Goal: Information Seeking & Learning: Learn about a topic

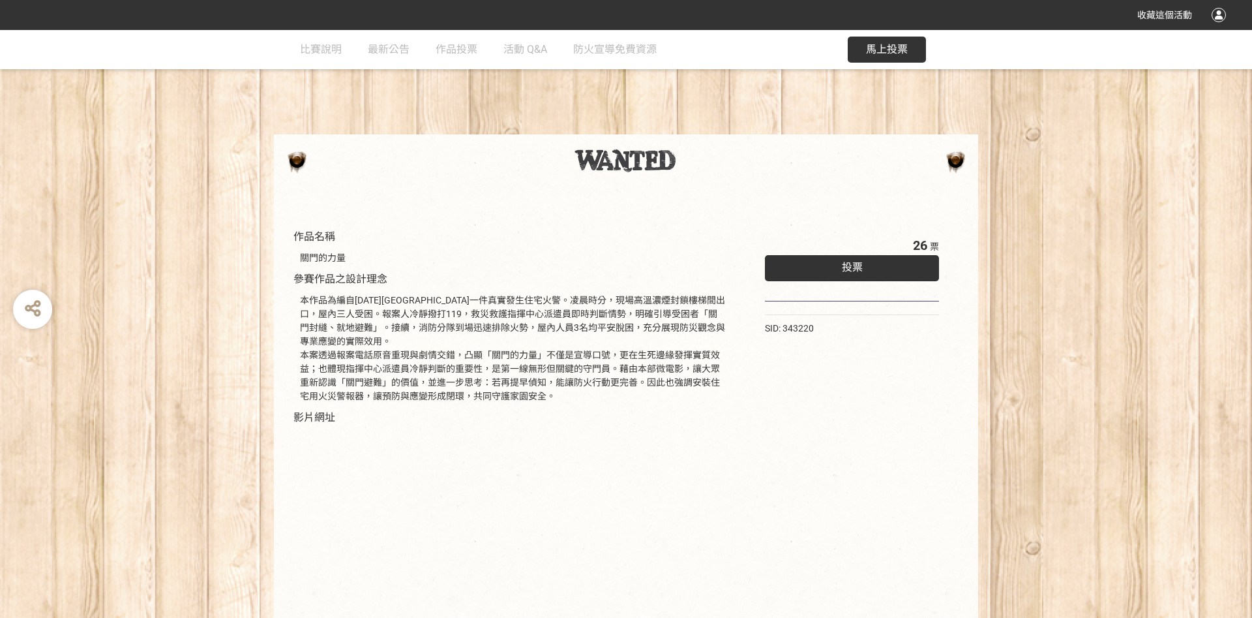
click at [641, 168] on img at bounding box center [627, 160] width 104 height 23
click at [629, 164] on img at bounding box center [627, 160] width 104 height 23
click at [310, 57] on link "比賽說明" at bounding box center [321, 49] width 42 height 39
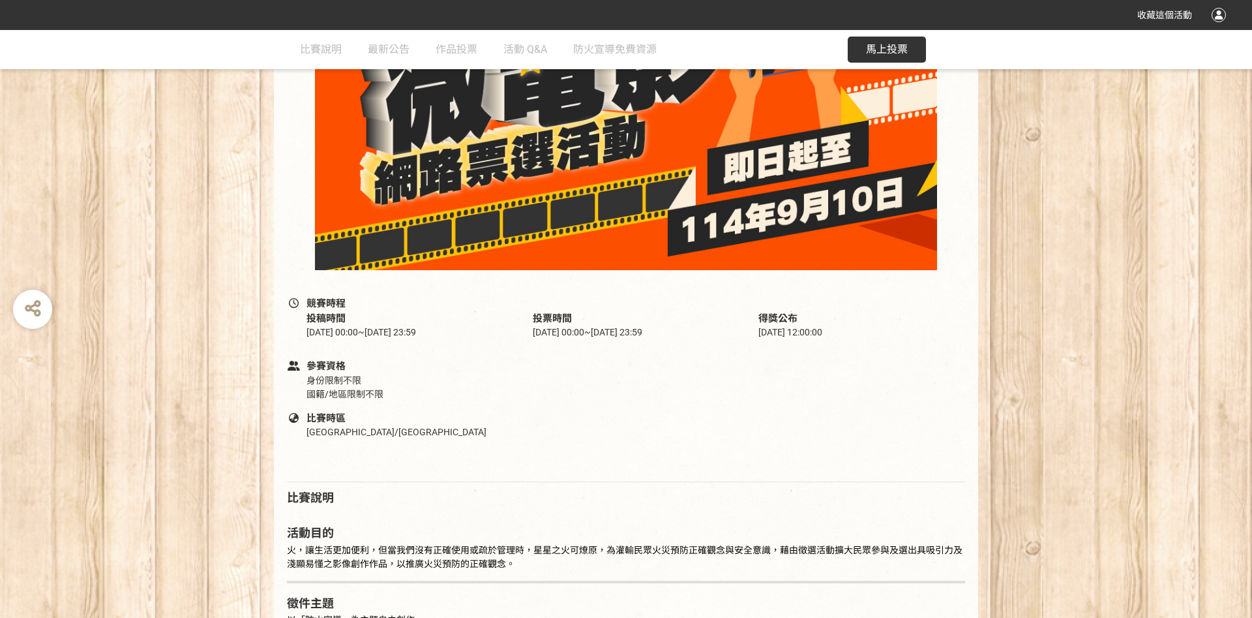
scroll to position [70, 0]
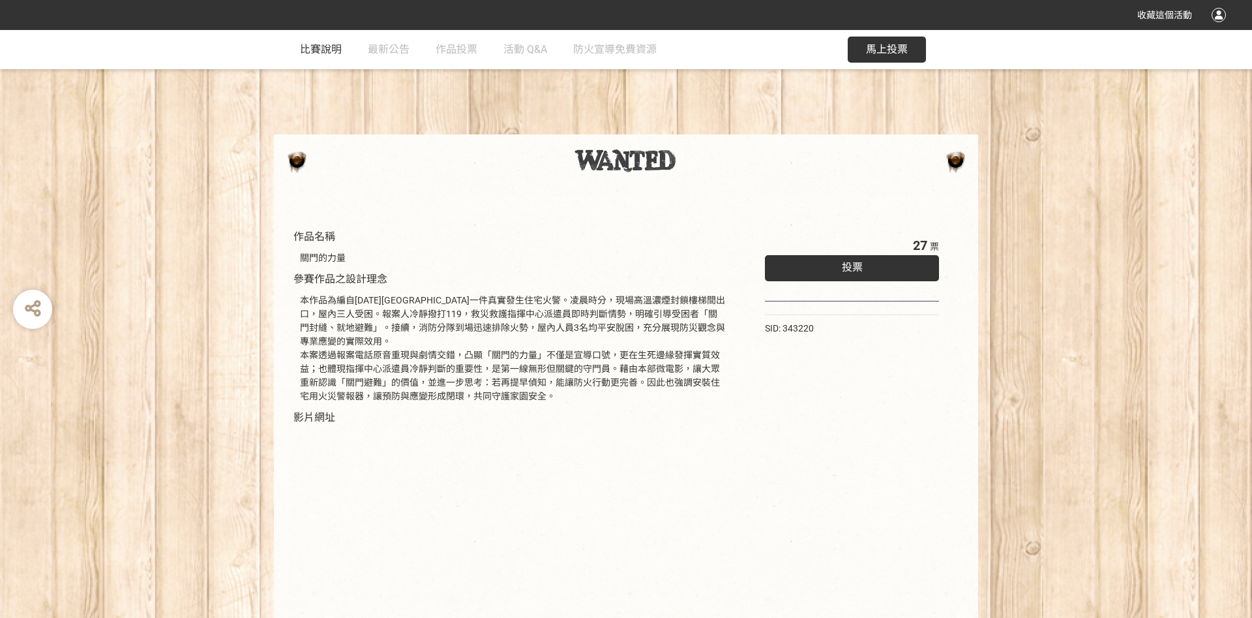
click at [334, 64] on link "比賽說明" at bounding box center [321, 49] width 42 height 39
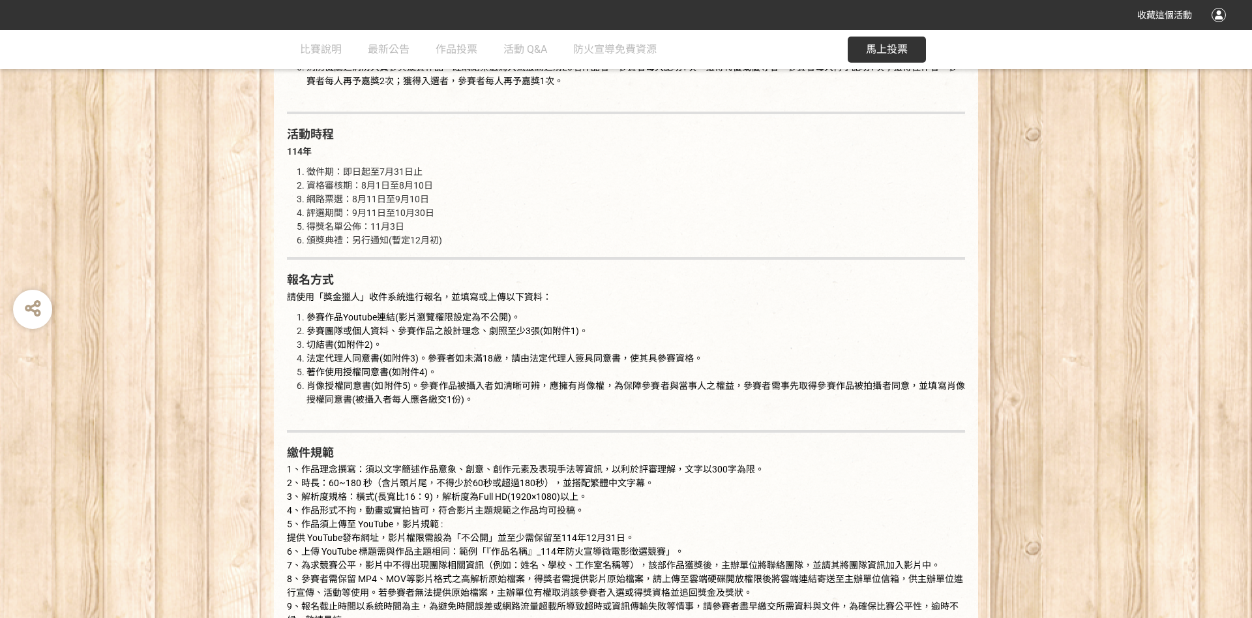
scroll to position [845, 0]
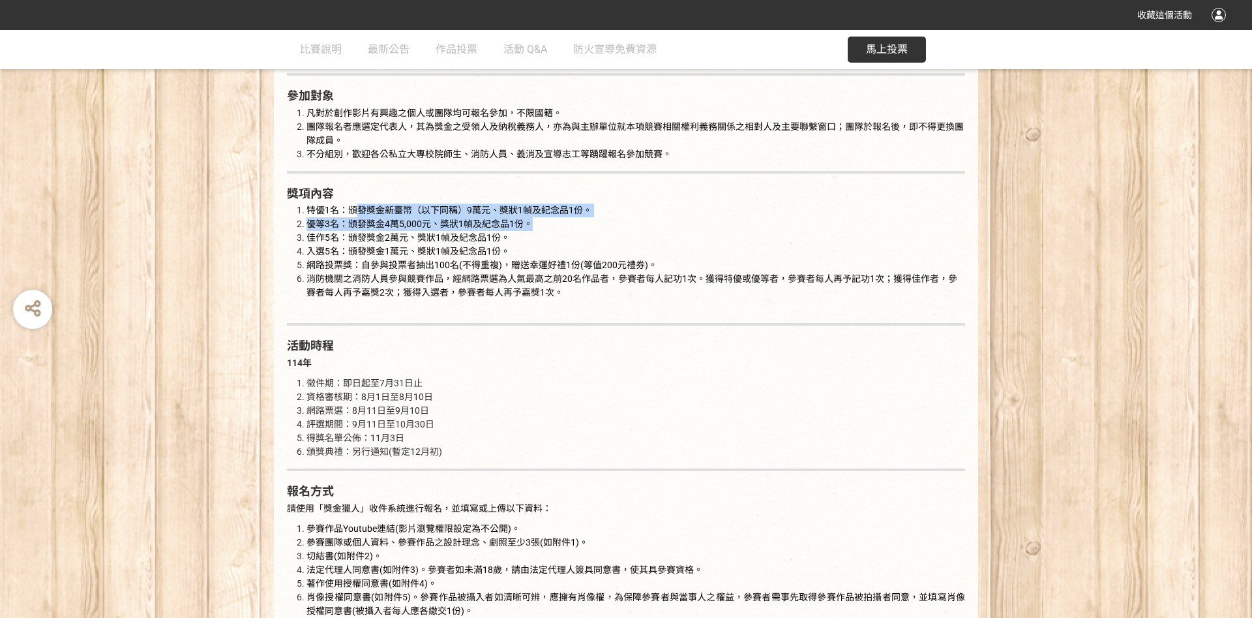
drag, startPoint x: 358, startPoint y: 211, endPoint x: 633, endPoint y: 235, distance: 276.4
click at [643, 231] on ol "特優1名：頒發獎金新臺幣（以下同稱）9萬元、獎狀1幀及[PERSON_NAME]1份。 優等3名：頒發獎金4萬5,000元、獎狀1幀及[PERSON_NAME…" at bounding box center [626, 259] width 678 height 110
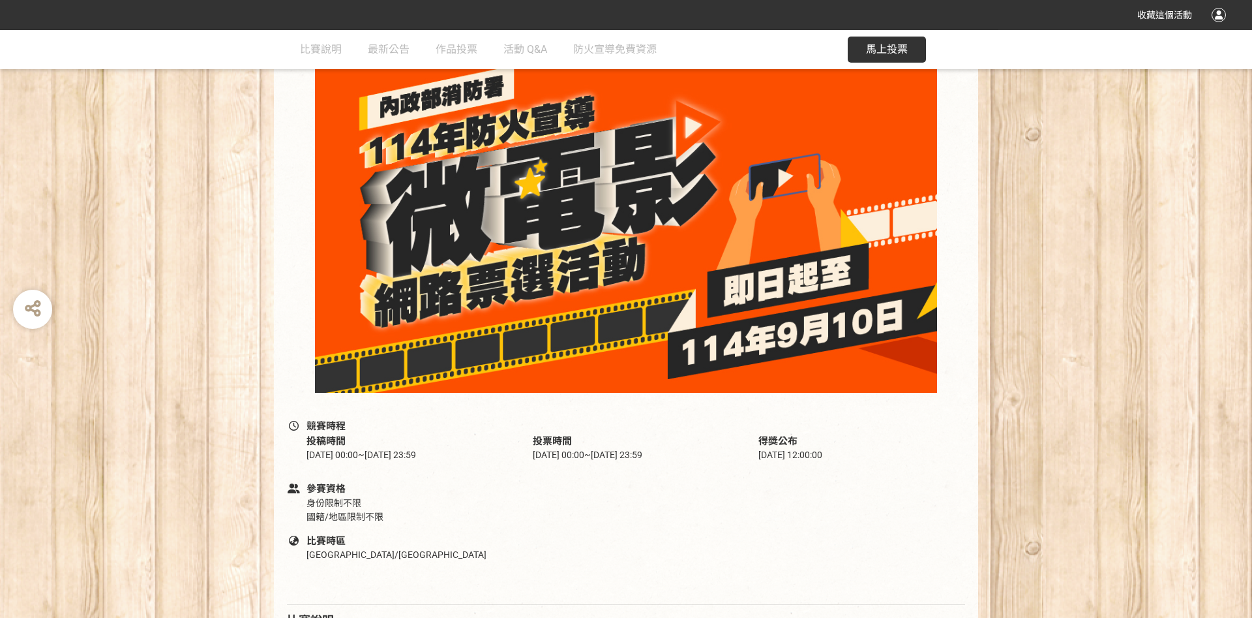
scroll to position [0, 0]
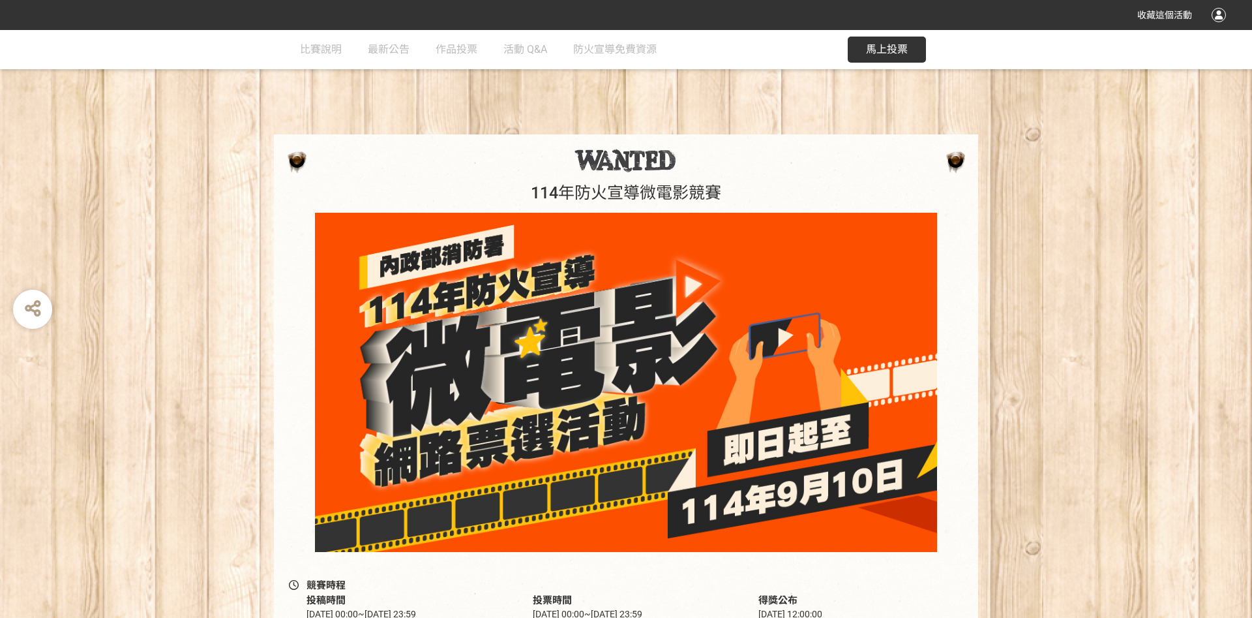
drag, startPoint x: 324, startPoint y: 54, endPoint x: 354, endPoint y: 59, distance: 31.0
click at [324, 55] on span "比賽說明" at bounding box center [321, 49] width 42 height 12
click at [403, 53] on span "最新公告" at bounding box center [389, 49] width 42 height 12
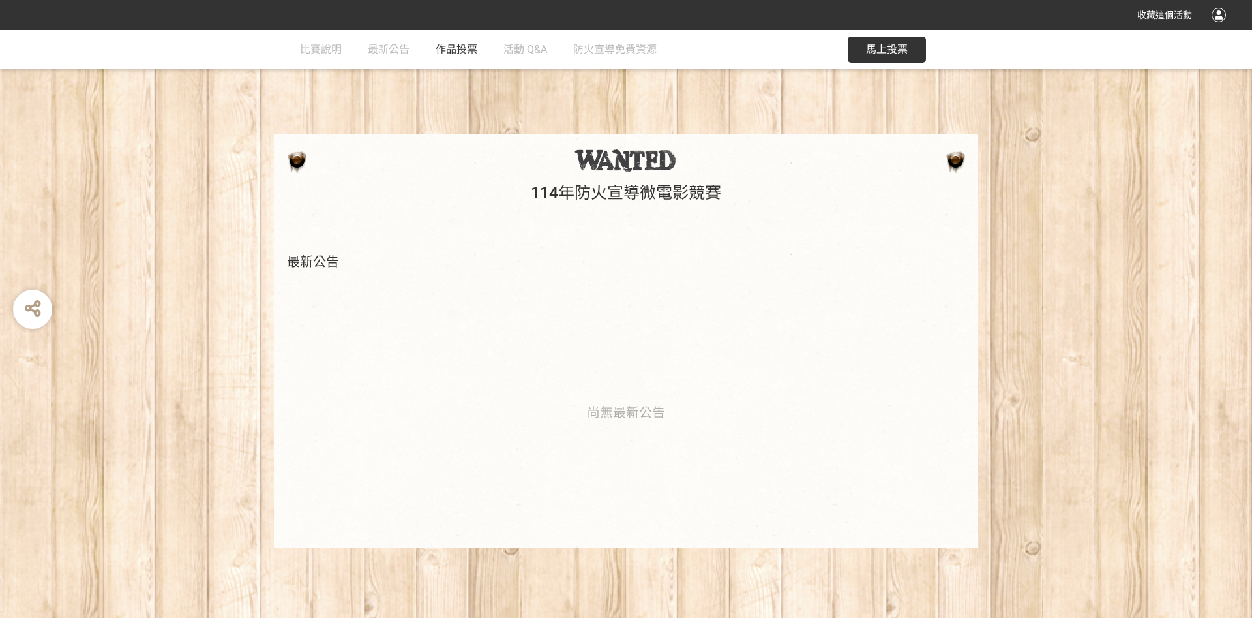
click at [470, 60] on link "作品投票" at bounding box center [457, 49] width 42 height 39
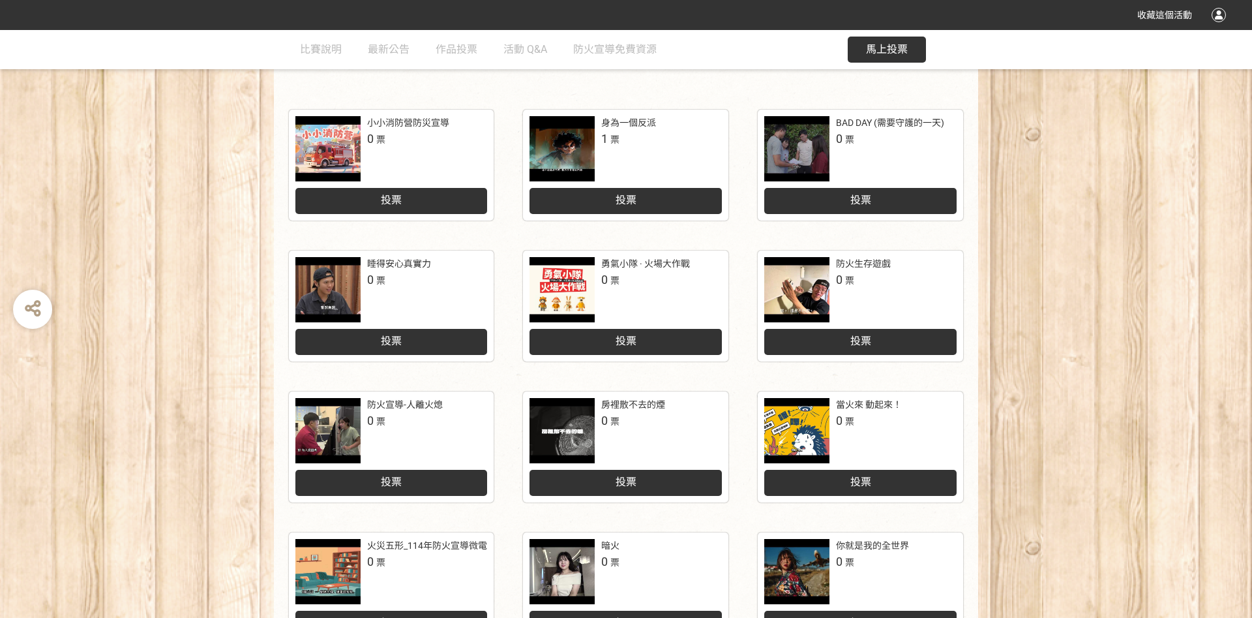
scroll to position [517, 0]
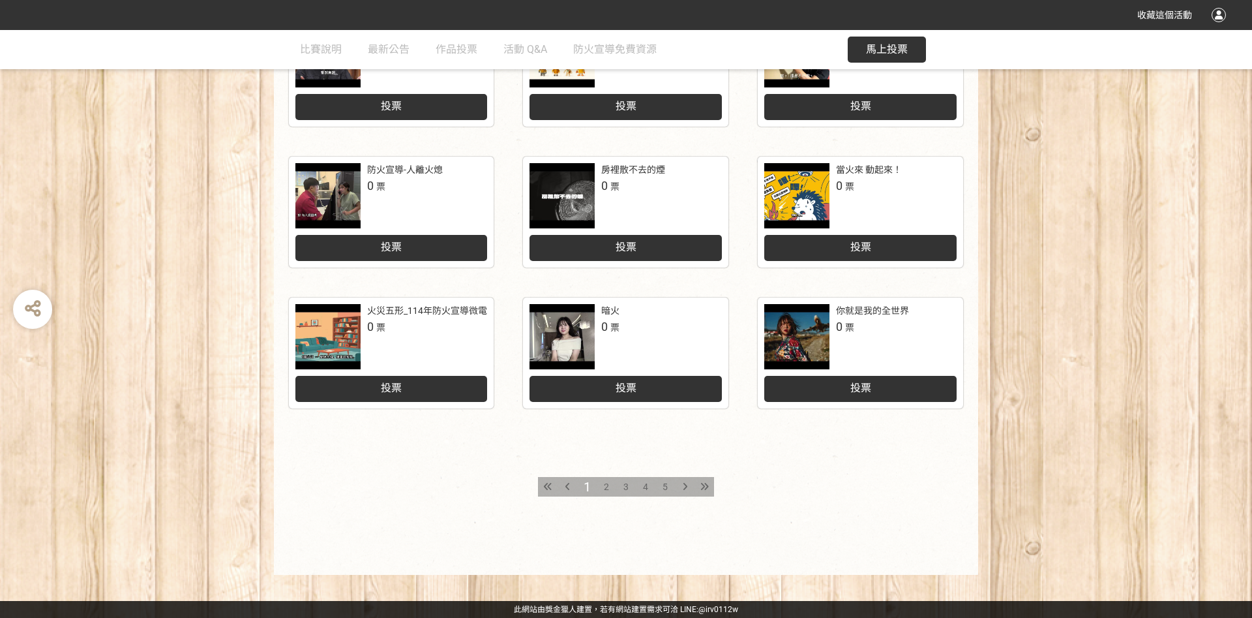
click at [564, 341] on div at bounding box center [562, 336] width 65 height 65
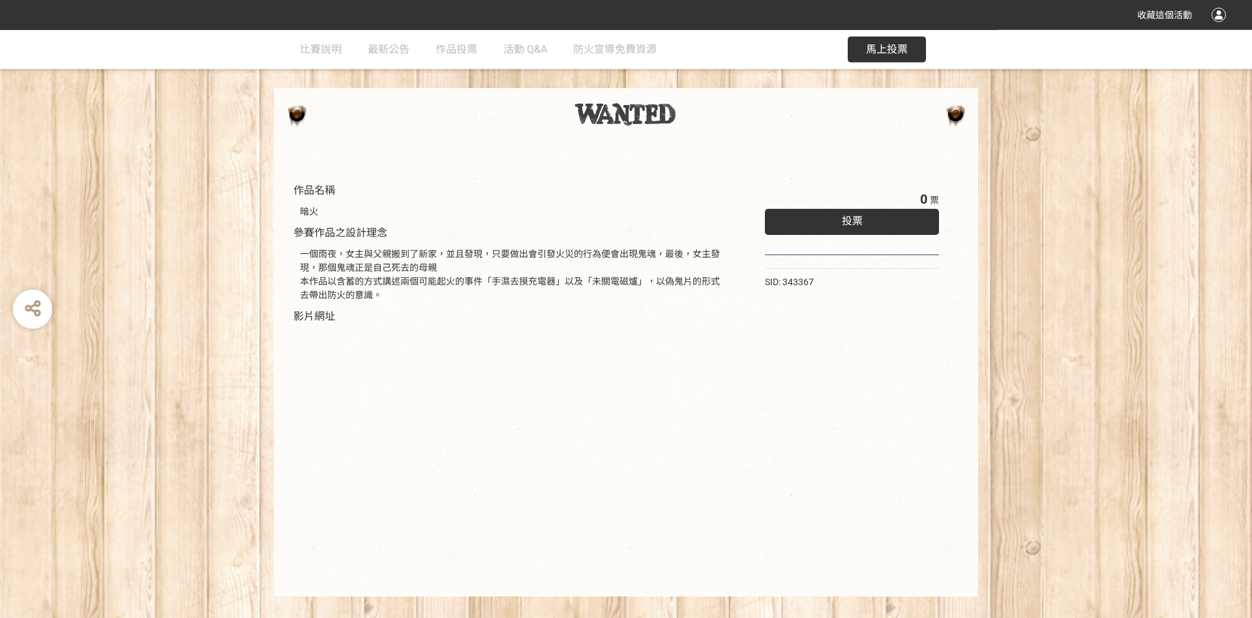
scroll to position [68, 0]
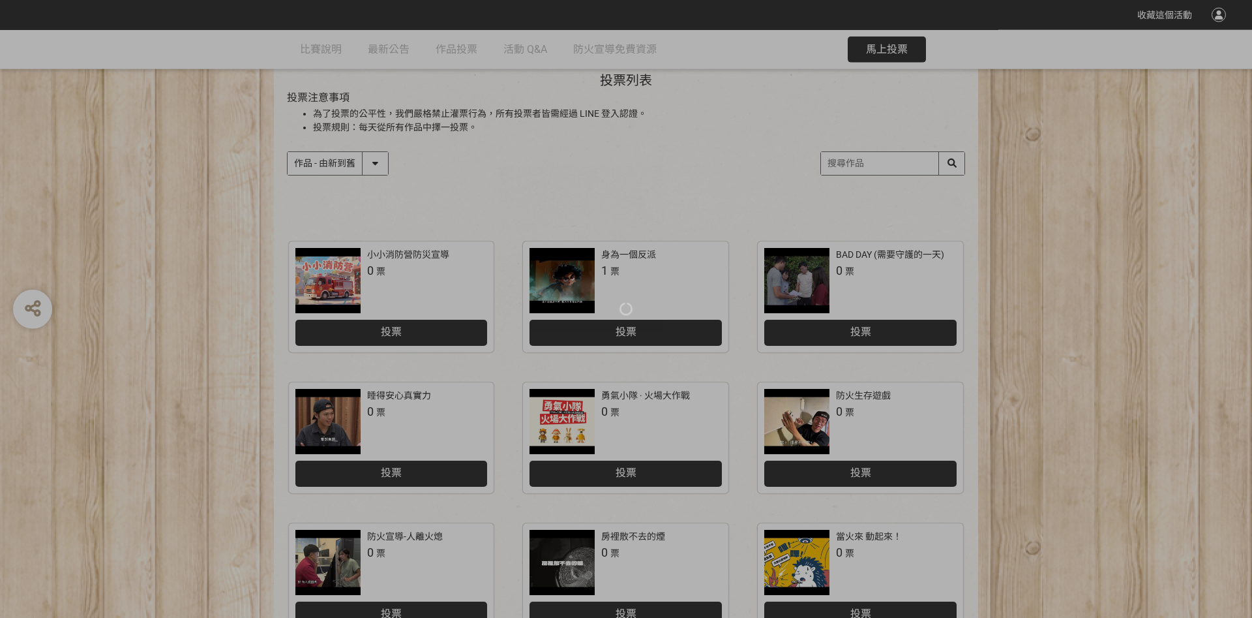
scroll to position [24, 0]
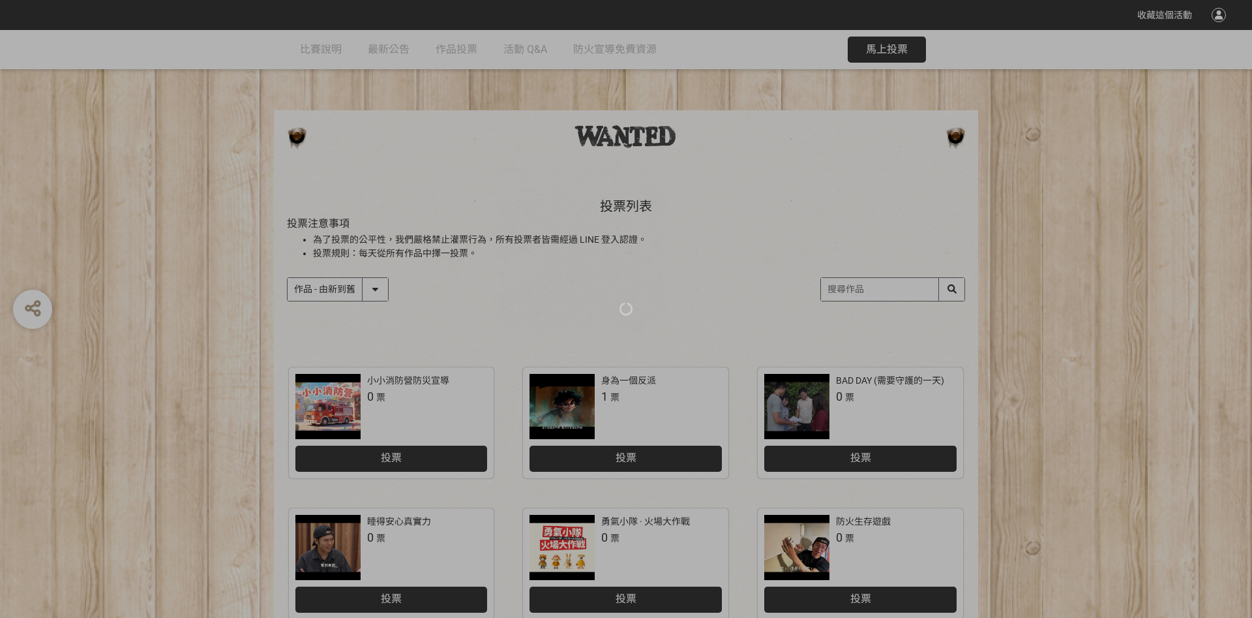
click at [566, 252] on div at bounding box center [626, 309] width 1252 height 618
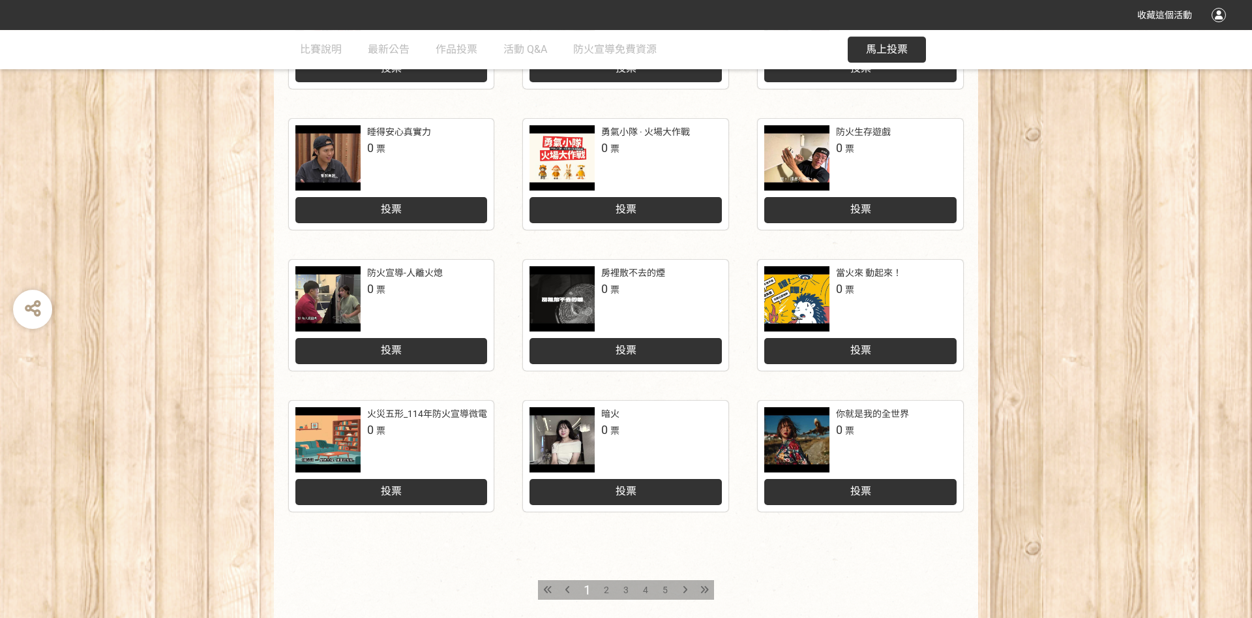
scroll to position [517, 0]
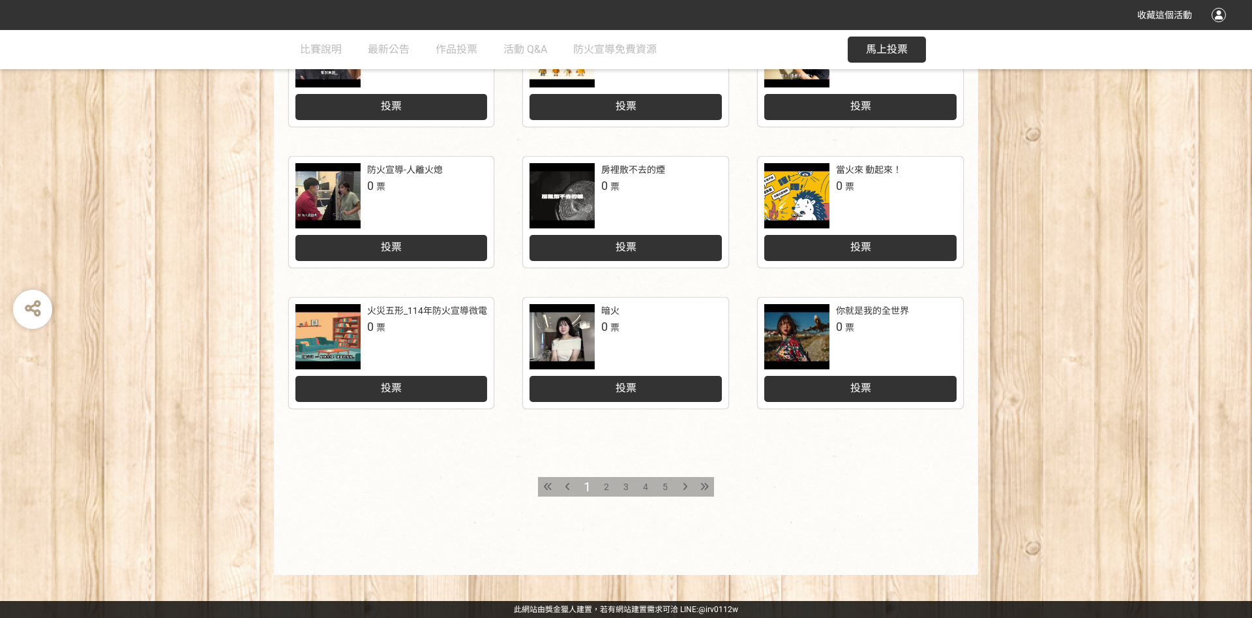
click at [603, 486] on div "2" at bounding box center [607, 487] width 20 height 20
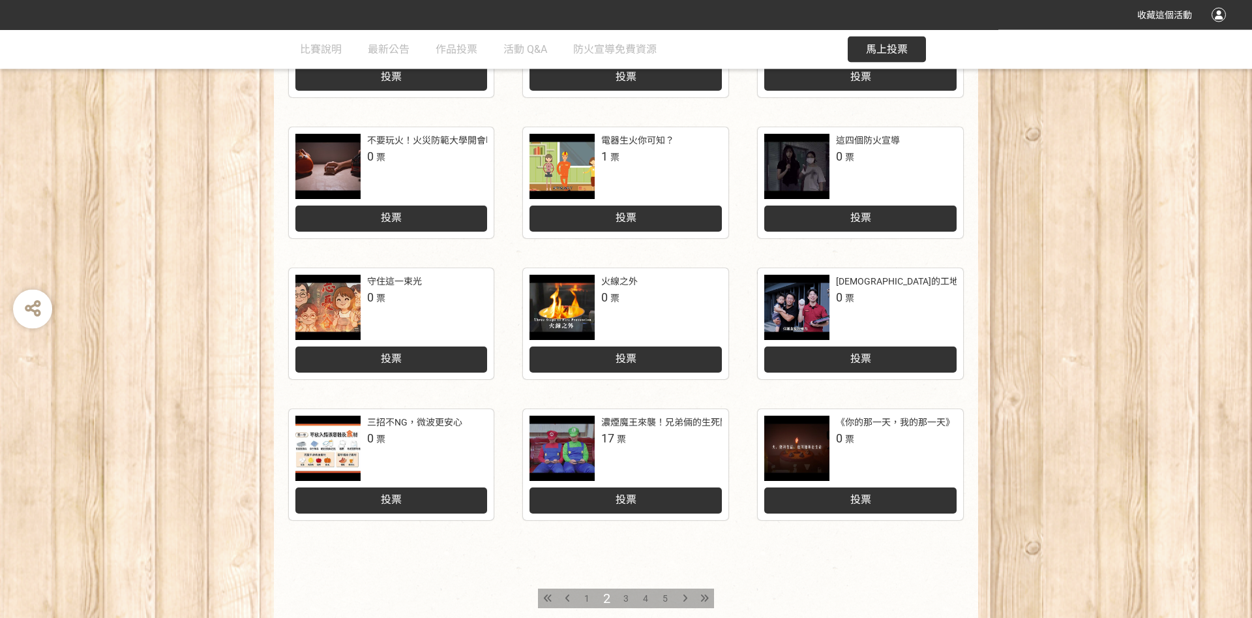
scroll to position [517, 0]
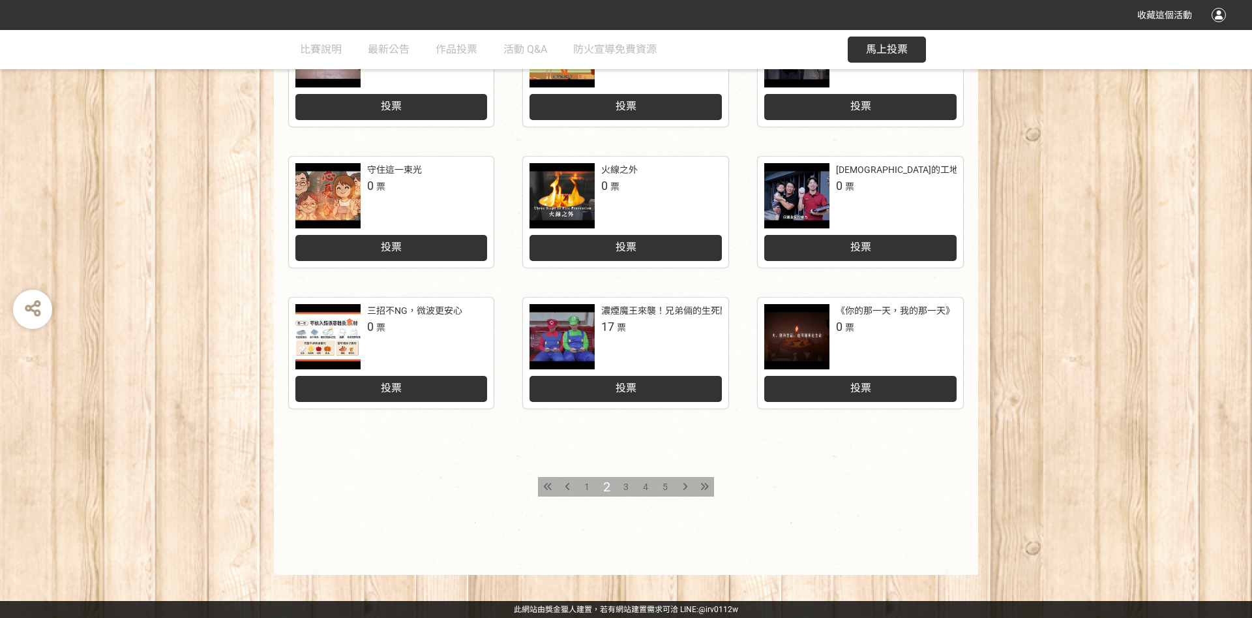
click at [626, 488] on span "3" at bounding box center [626, 486] width 5 height 10
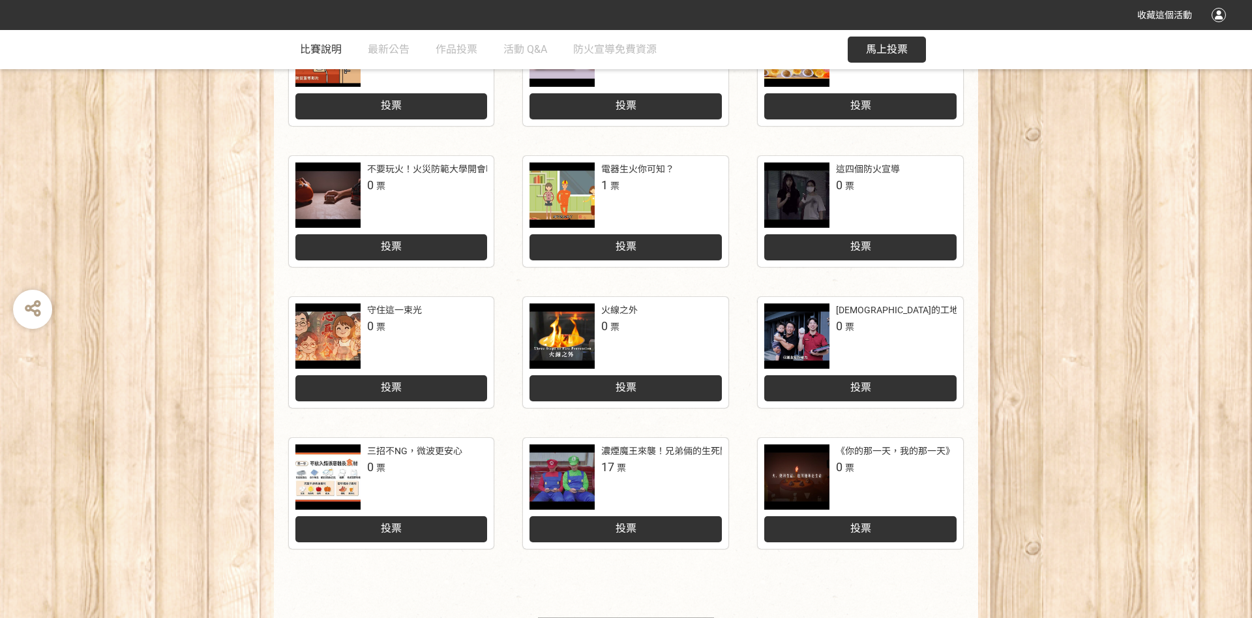
click at [319, 57] on link "比賽說明" at bounding box center [321, 49] width 42 height 39
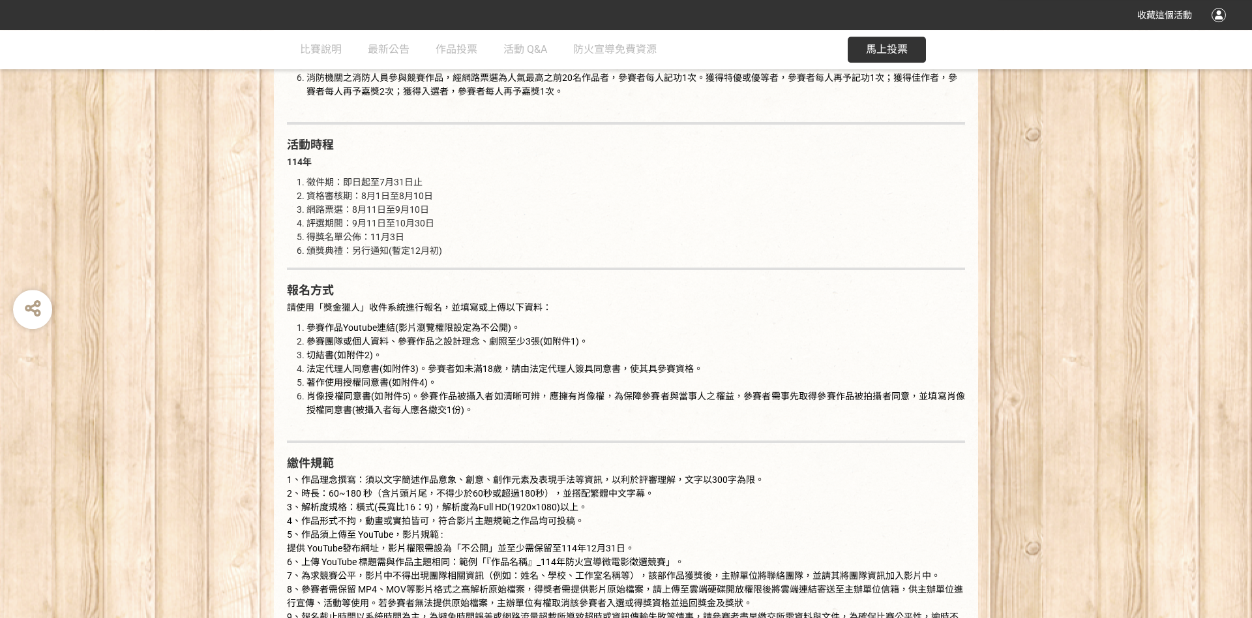
scroll to position [1127, 0]
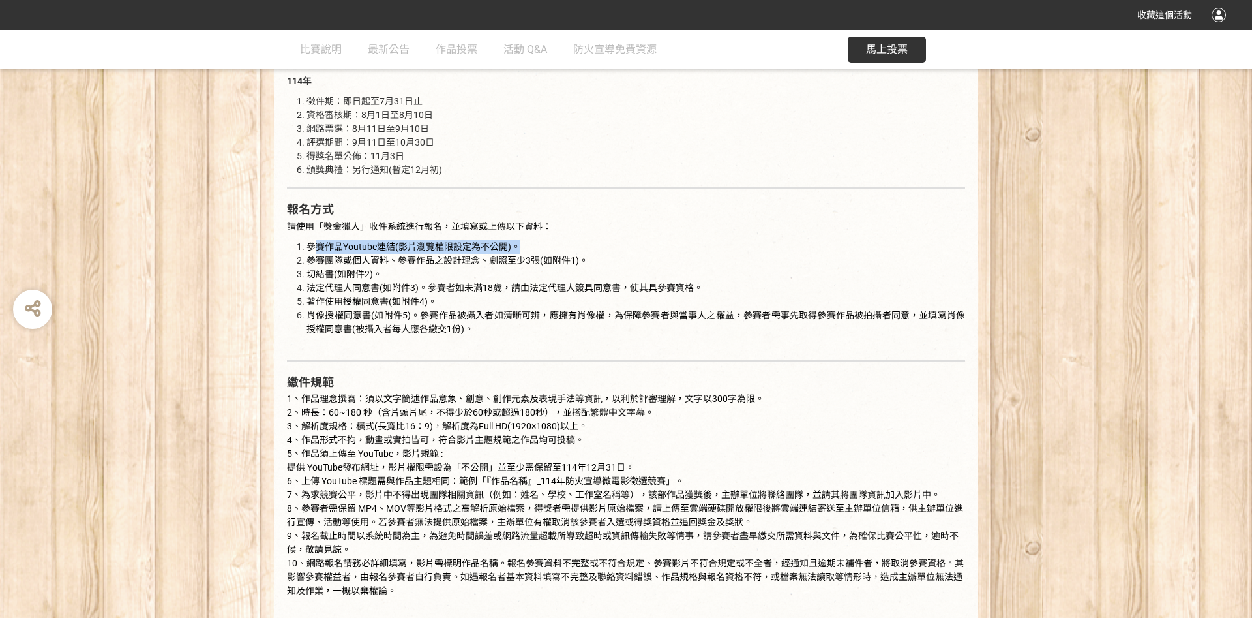
drag, startPoint x: 312, startPoint y: 252, endPoint x: 545, endPoint y: 245, distance: 233.0
click at [545, 245] on li "參賽作品Youtube連結(影片瀏覽權限設定為不公開)。" at bounding box center [636, 247] width 659 height 14
drag, startPoint x: 290, startPoint y: 227, endPoint x: 498, endPoint y: 224, distance: 208.8
drag, startPoint x: 318, startPoint y: 265, endPoint x: 558, endPoint y: 278, distance: 241.0
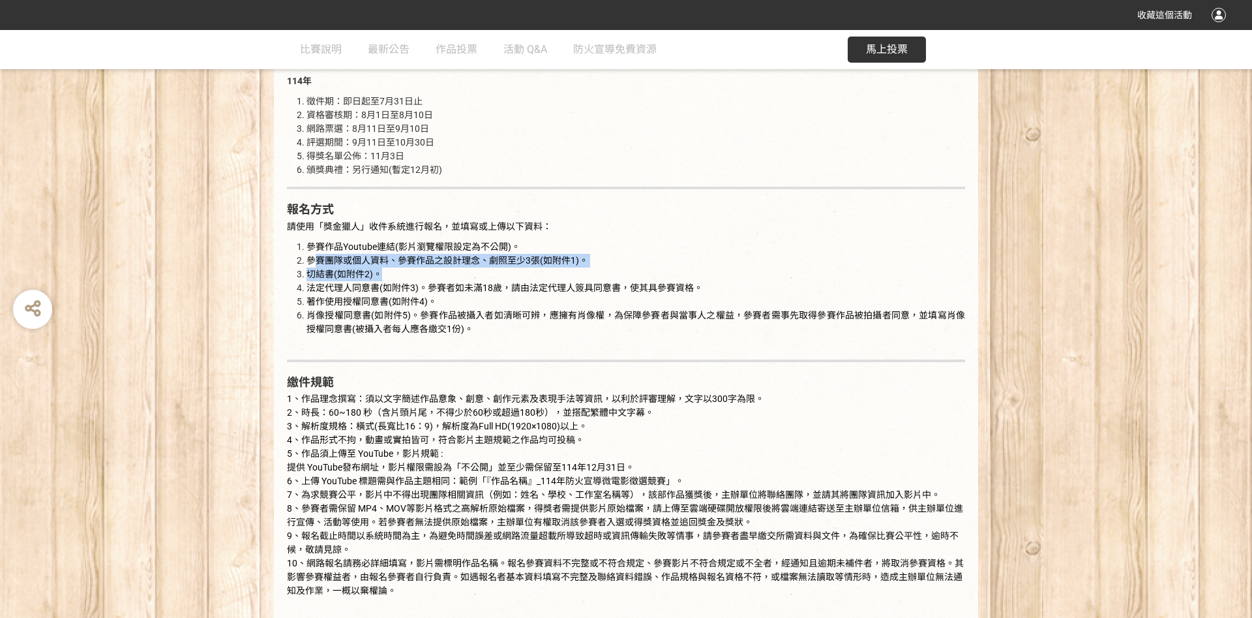
click at [558, 278] on ol "參賽作品Youtube連結(影片瀏覽權限設定為不公開)。 參賽團隊或個人資料、參賽作品之設計理念、劇照至少3張(如附件1)。 切結書(如附件2)。 法定代理人…" at bounding box center [626, 295] width 678 height 110
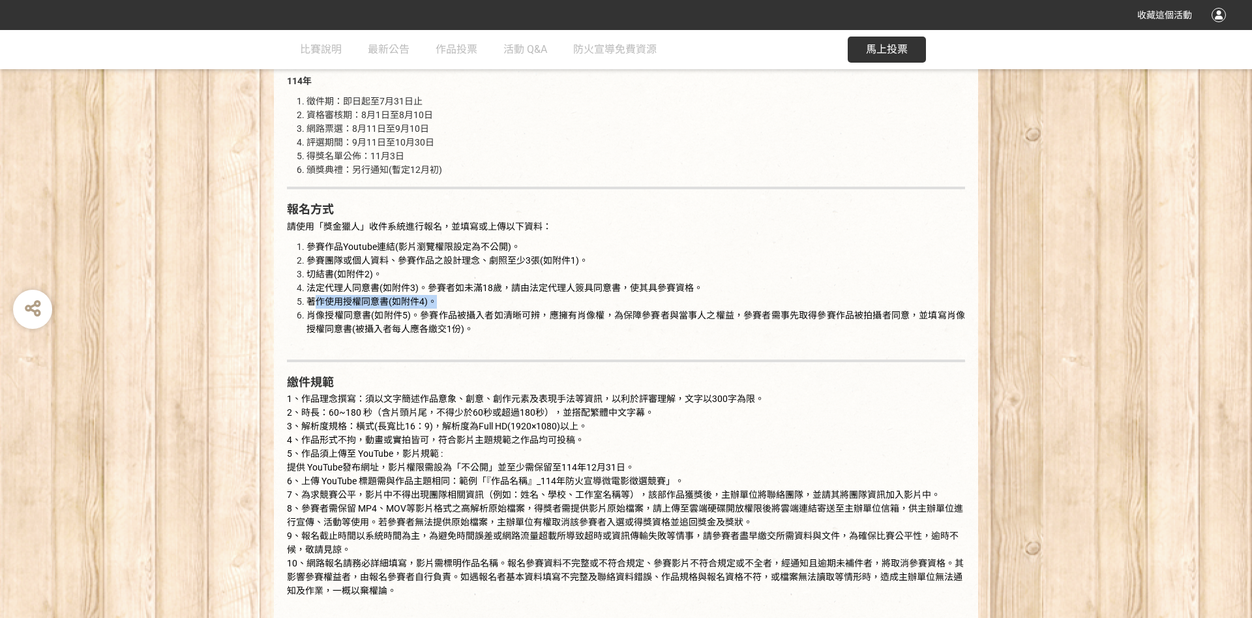
drag, startPoint x: 312, startPoint y: 305, endPoint x: 496, endPoint y: 305, distance: 184.0
click at [508, 300] on li "著作使用授權同意書(如附件4)。" at bounding box center [636, 302] width 659 height 14
drag, startPoint x: 322, startPoint y: 313, endPoint x: 496, endPoint y: 307, distance: 173.6
click at [496, 307] on ol "參賽作品Youtube連結(影片瀏覽權限設定為不公開)。 參賽團隊或個人資料、參賽作品之設計理念、劇照至少3張(如附件1)。 切結書(如附件2)。 法定代理人…" at bounding box center [626, 295] width 678 height 110
drag, startPoint x: 312, startPoint y: 410, endPoint x: 539, endPoint y: 414, distance: 226.4
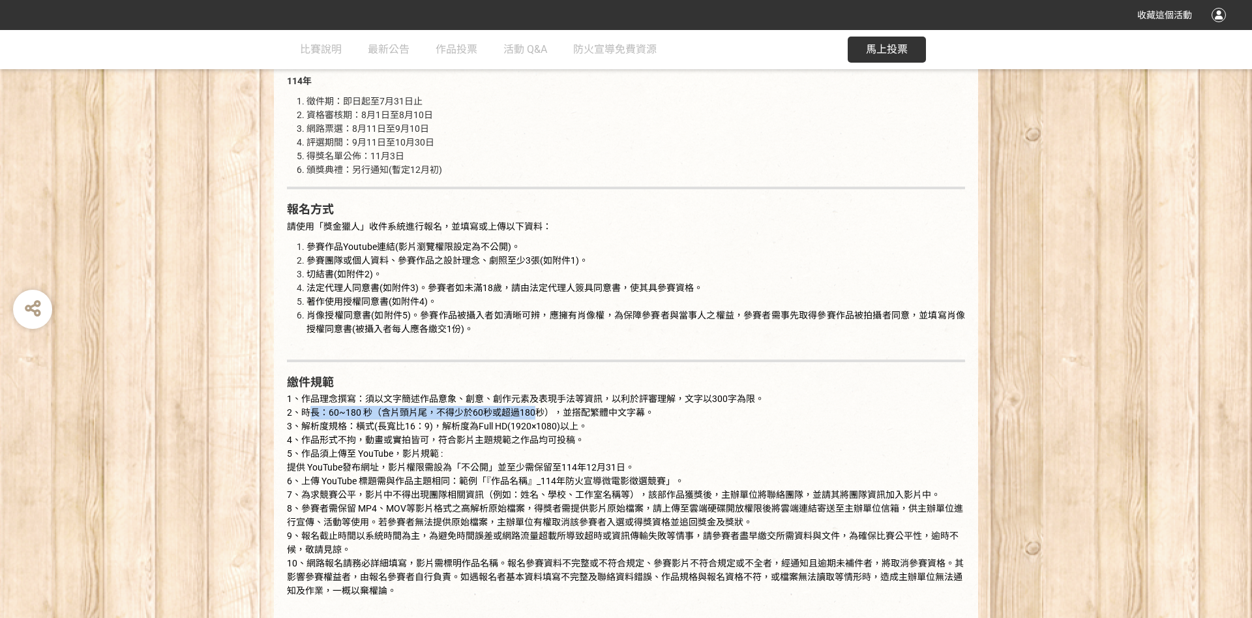
click at [539, 414] on span "2、時長：60~180 秒（含片頭片尾，不得少於60秒或超過180秒），並搭配繁體中文字幕。" at bounding box center [470, 412] width 367 height 10
drag, startPoint x: 315, startPoint y: 402, endPoint x: 665, endPoint y: 396, distance: 349.7
drag, startPoint x: 342, startPoint y: 429, endPoint x: 579, endPoint y: 422, distance: 236.3
click at [579, 422] on span "3、解析度規格：橫式(長寬比16：9)，解析度為Full HD(1920×1080)以上。" at bounding box center [437, 426] width 301 height 10
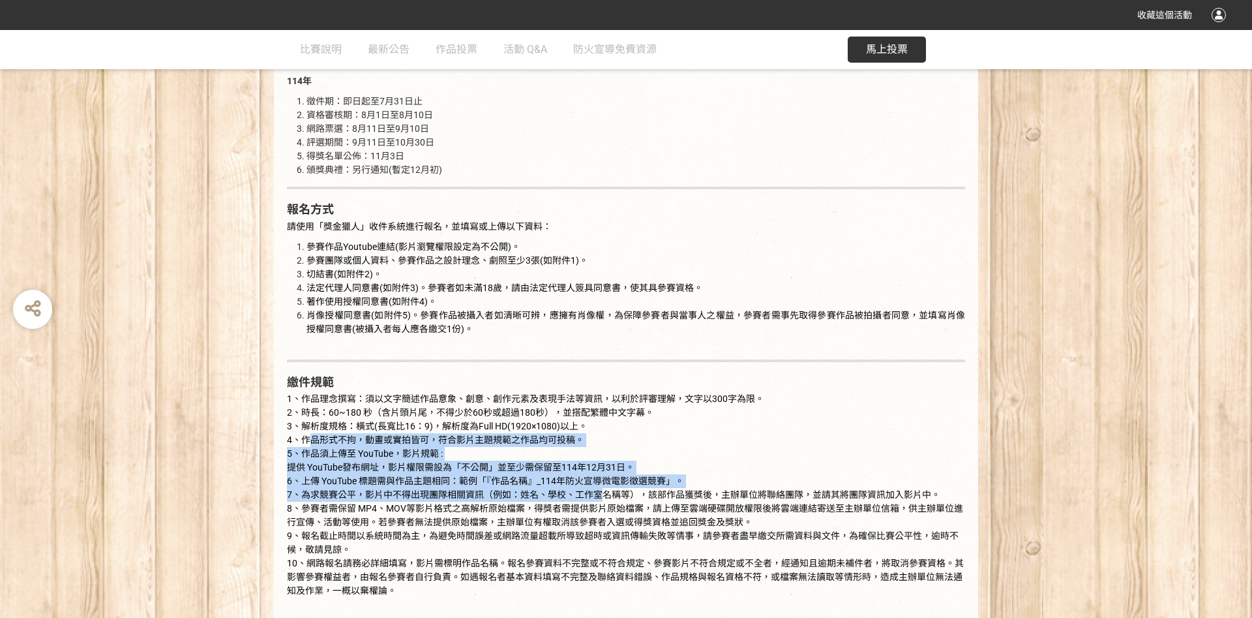
drag, startPoint x: 314, startPoint y: 444, endPoint x: 605, endPoint y: 496, distance: 295.7
click at [605, 496] on p "1、作品理念撰寫：須以文字簡述作品意象、創意、創作元素及表現手法等資訊，以利於評審理解，文字以300字為限。 2、時長：60~180 秒（含片頭片尾，不得少於…" at bounding box center [626, 501] width 678 height 219
click at [493, 462] on span "提供 YouTube發布網址，影片權限需設為「不公開」並至少需保留至114年12月31日。" at bounding box center [461, 467] width 348 height 10
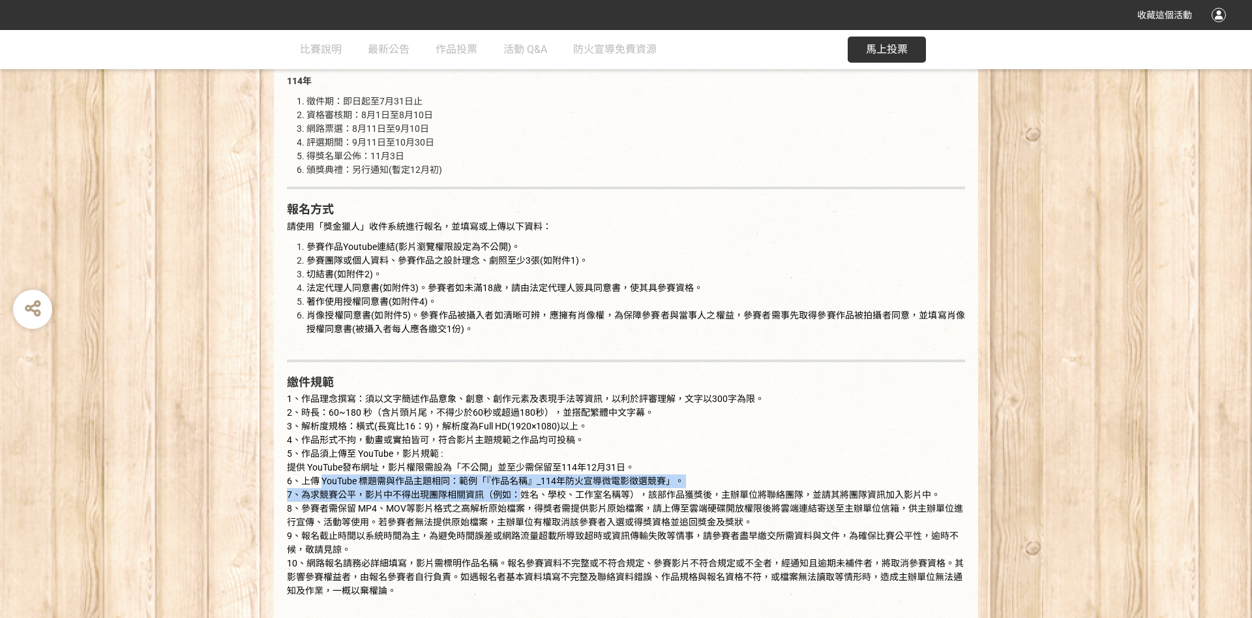
drag, startPoint x: 322, startPoint y: 475, endPoint x: 494, endPoint y: 494, distance: 174.0
click at [513, 497] on p "1、作品理念撰寫：須以文字簡述作品意象、創意、創作元素及表現手法等資訊，以利於評審理解，文字以300字為限。 2、時長：60~180 秒（含片頭片尾，不得少於…" at bounding box center [626, 501] width 678 height 219
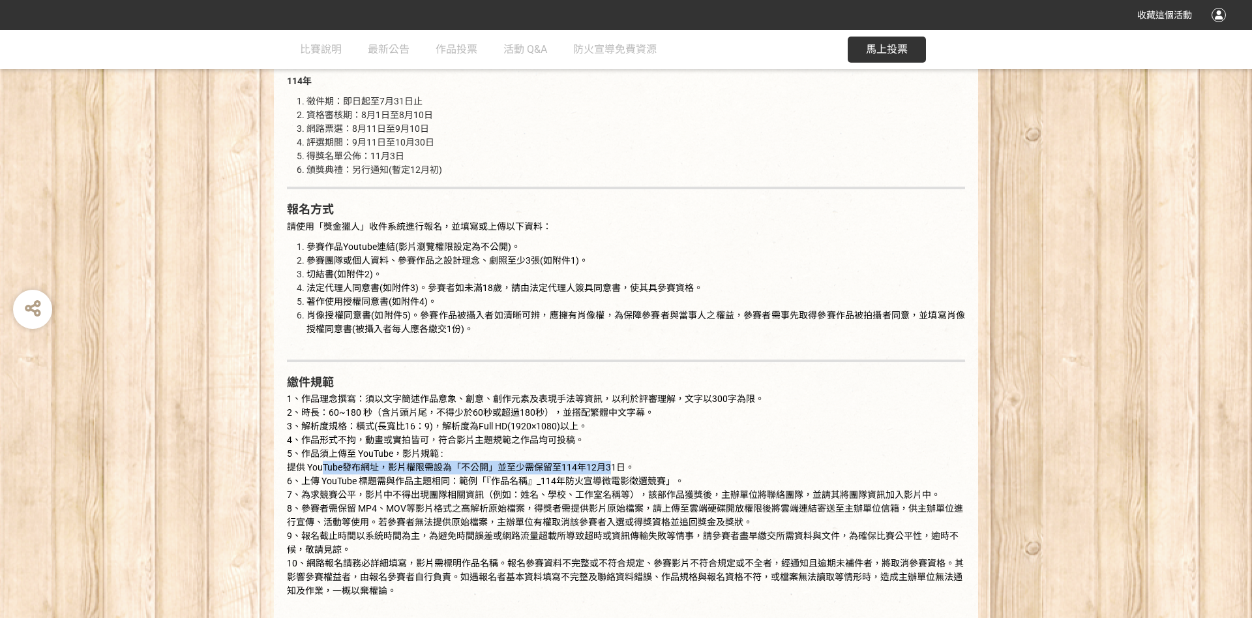
drag, startPoint x: 321, startPoint y: 466, endPoint x: 610, endPoint y: 464, distance: 289.0
click at [610, 464] on span "提供 YouTube發布網址，影片權限需設為「不公開」並至少需保留至114年12月31日。" at bounding box center [461, 467] width 348 height 10
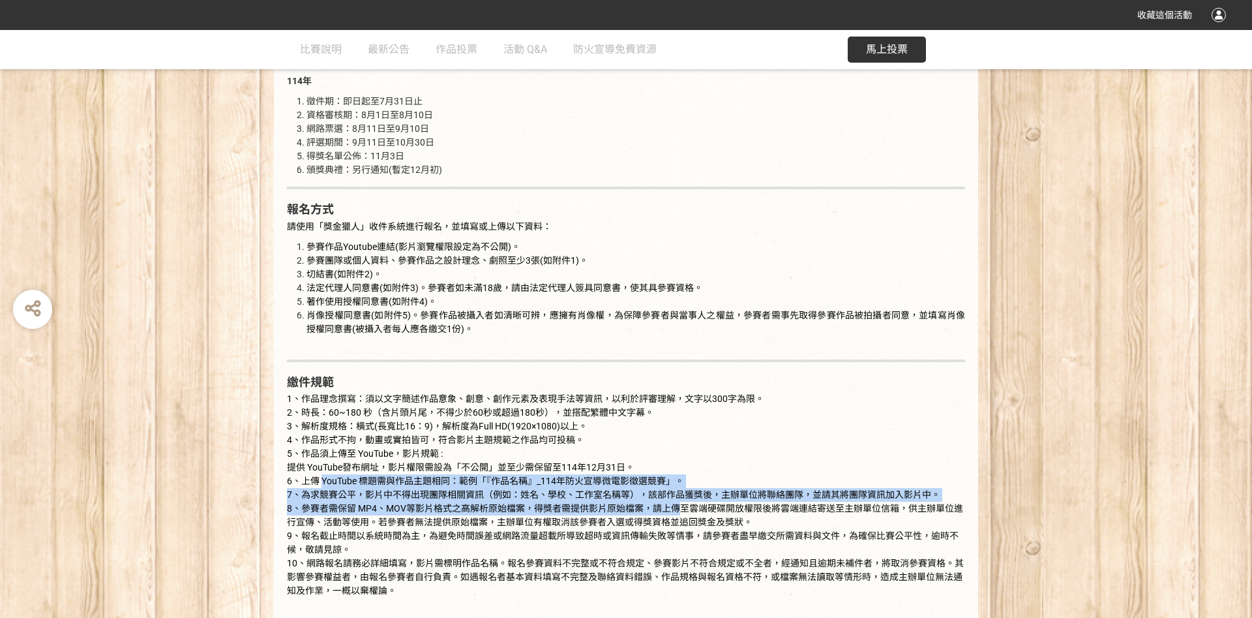
drag, startPoint x: 324, startPoint y: 479, endPoint x: 683, endPoint y: 506, distance: 360.4
click at [683, 506] on p "1、作品理念撰寫：須以文字簡述作品意象、創意、創作元素及表現手法等資訊，以利於評審理解，文字以300字為限。 2、時長：60~180 秒（含片頭片尾，不得少於…" at bounding box center [626, 501] width 678 height 219
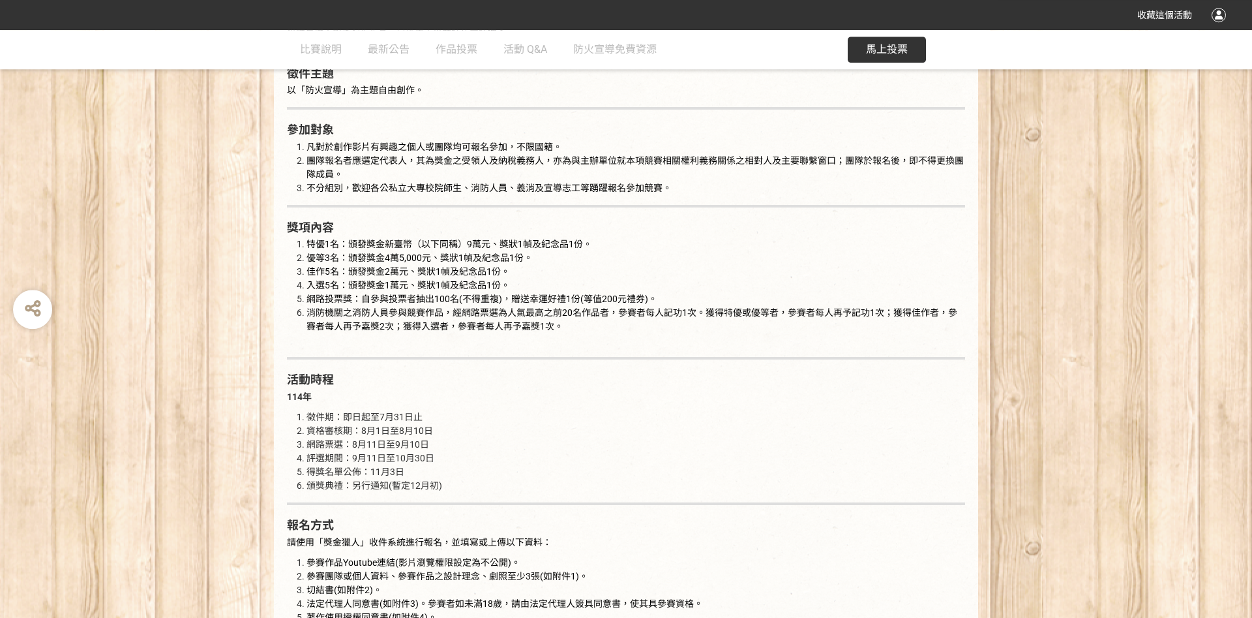
scroll to position [775, 0]
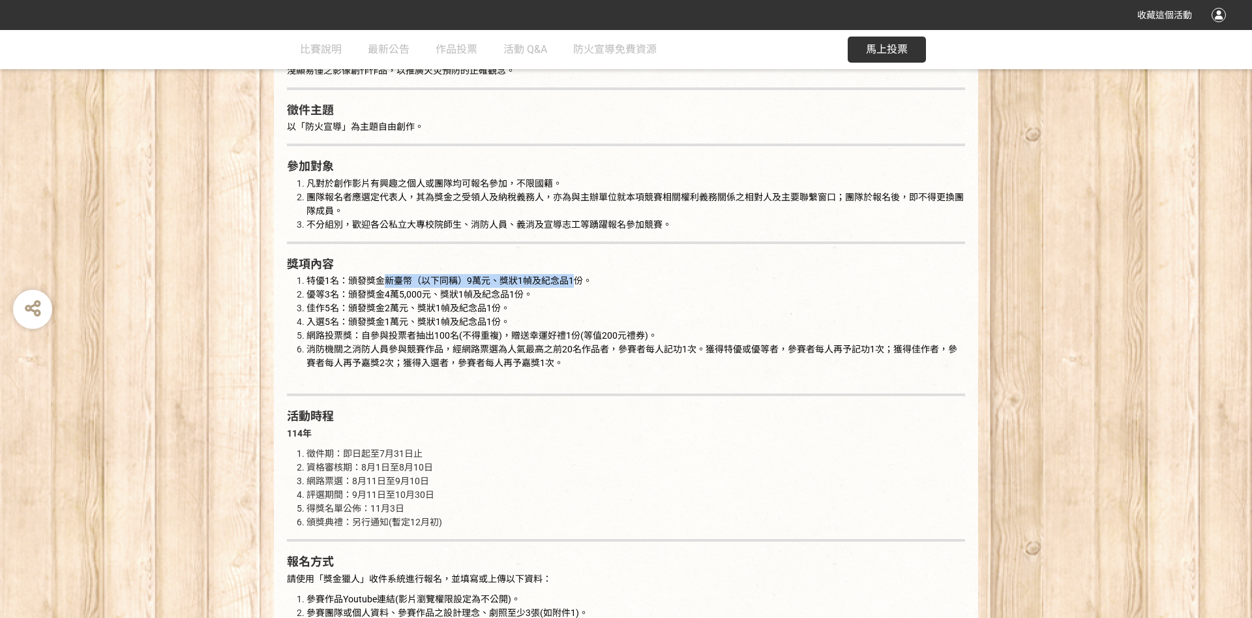
drag, startPoint x: 396, startPoint y: 284, endPoint x: 517, endPoint y: 297, distance: 121.5
click at [565, 284] on span "特優1名：頒發獎金新臺幣（以下同稱）9萬元、獎狀1幀及紀念品1份。" at bounding box center [450, 280] width 286 height 10
drag, startPoint x: 351, startPoint y: 298, endPoint x: 434, endPoint y: 315, distance: 85.2
click at [519, 297] on span "優等3名：頒發獎金4萬5,000元、獎狀1幀及紀念品1份。" at bounding box center [420, 294] width 226 height 10
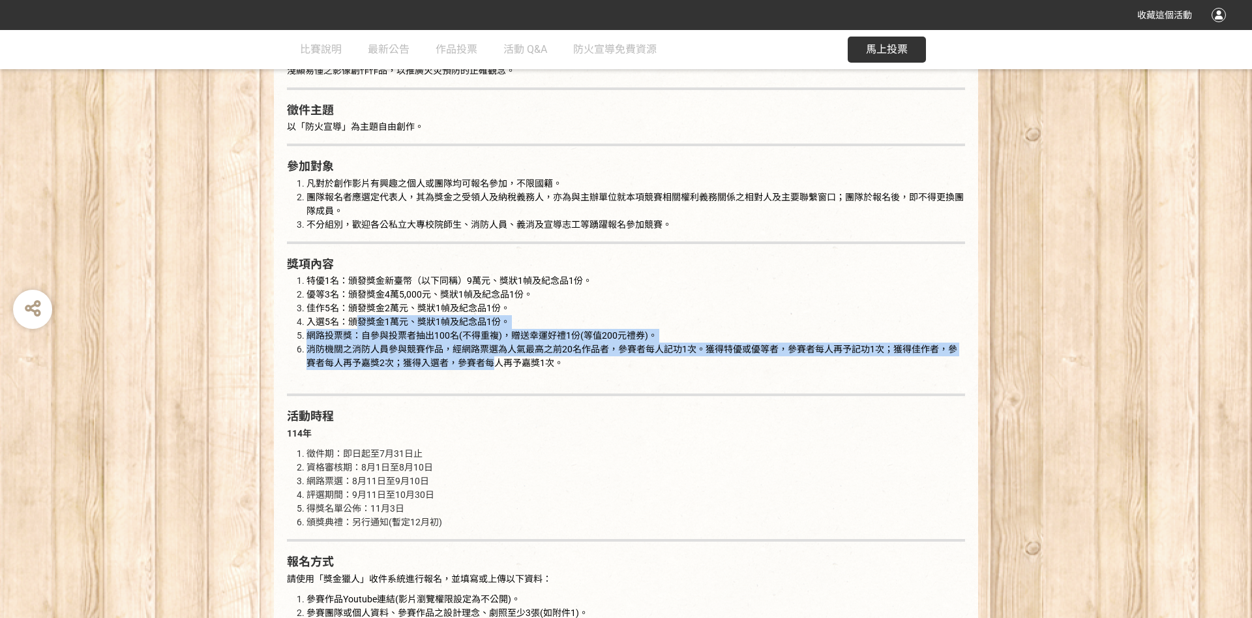
drag, startPoint x: 359, startPoint y: 323, endPoint x: 492, endPoint y: 362, distance: 138.1
click at [492, 362] on ol "特優1名：頒發獎金新臺幣（以下同稱）9萬元、獎狀1幀及[PERSON_NAME]1份。 優等3名：頒發獎金4萬5,000元、獎狀1幀及[PERSON_NAME…" at bounding box center [626, 329] width 678 height 110
click at [446, 360] on span "消防機關之消防人員參與競賽作品，經網路票選為人氣最高之前20名作品者，參賽者每人記功1次。獲得特優或優等者，參賽者每人再予記功1次；獲得佳作者，參賽者每人再予…" at bounding box center [632, 356] width 651 height 24
drag, startPoint x: 378, startPoint y: 340, endPoint x: 641, endPoint y: 379, distance: 265.8
click at [718, 379] on ol "特優1名：頒發獎金新臺幣（以下同稱）9萬元、獎狀1幀及[PERSON_NAME]1份。 優等3名：頒發獎金4萬5,000元、獎狀1幀及[PERSON_NAME…" at bounding box center [626, 329] width 678 height 110
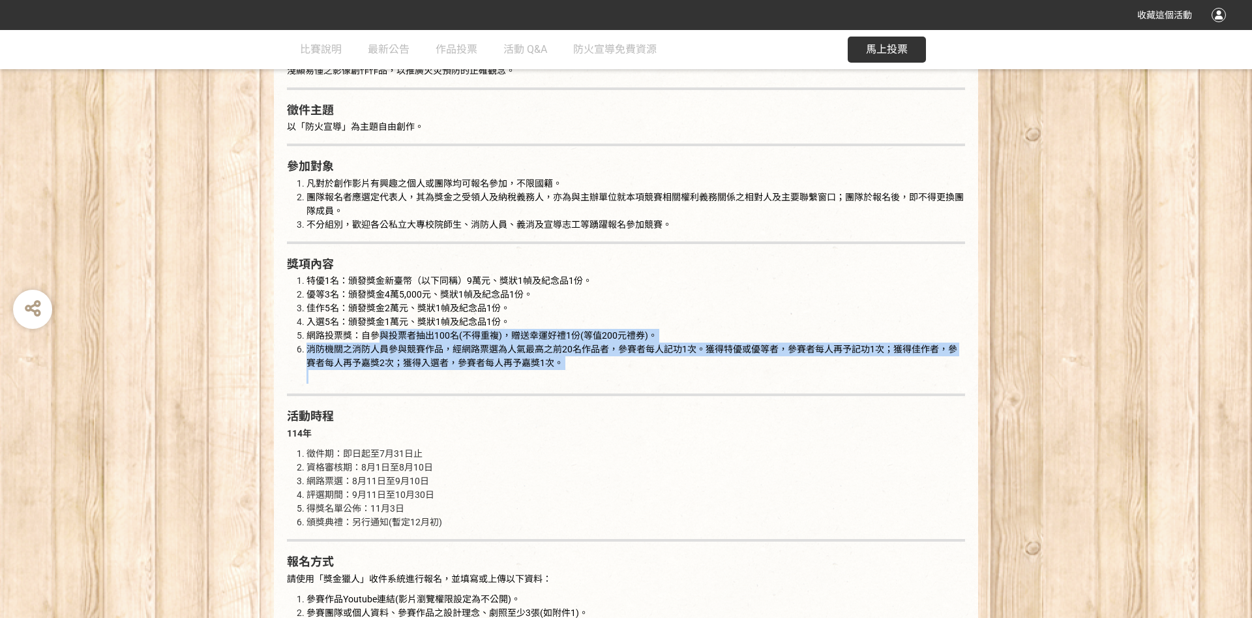
click at [559, 367] on span "消防機關之消防人員參與競賽作品，經網路票選為人氣最高之前20名作品者，參賽者每人記功1次。獲得特優或優等者，參賽者每人再予記功1次；獲得佳作者，參賽者每人再予…" at bounding box center [632, 356] width 651 height 24
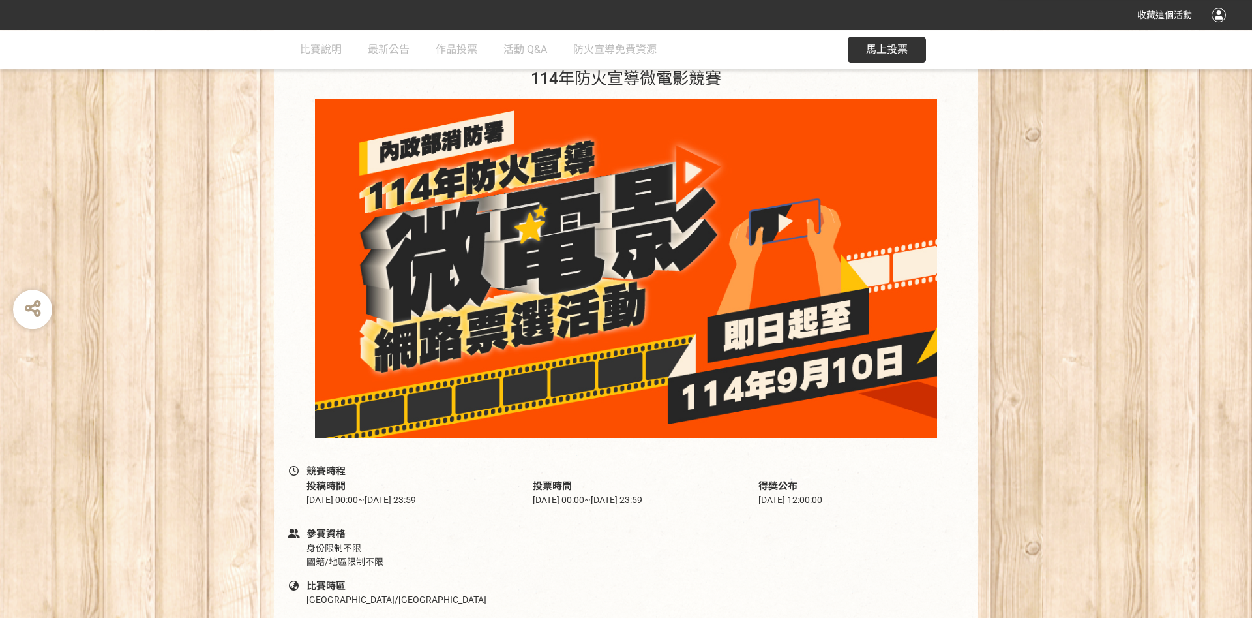
scroll to position [0, 0]
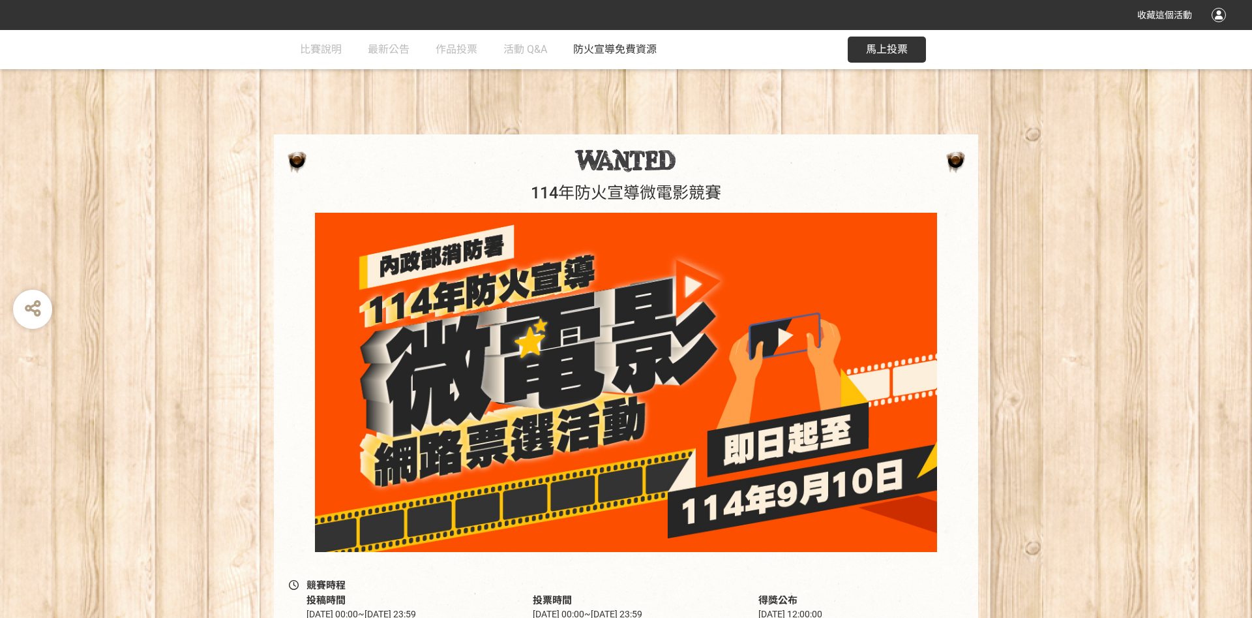
click at [611, 40] on link "防火宣導免費資源" at bounding box center [614, 49] width 83 height 39
click at [397, 61] on link "最新公告" at bounding box center [389, 49] width 42 height 39
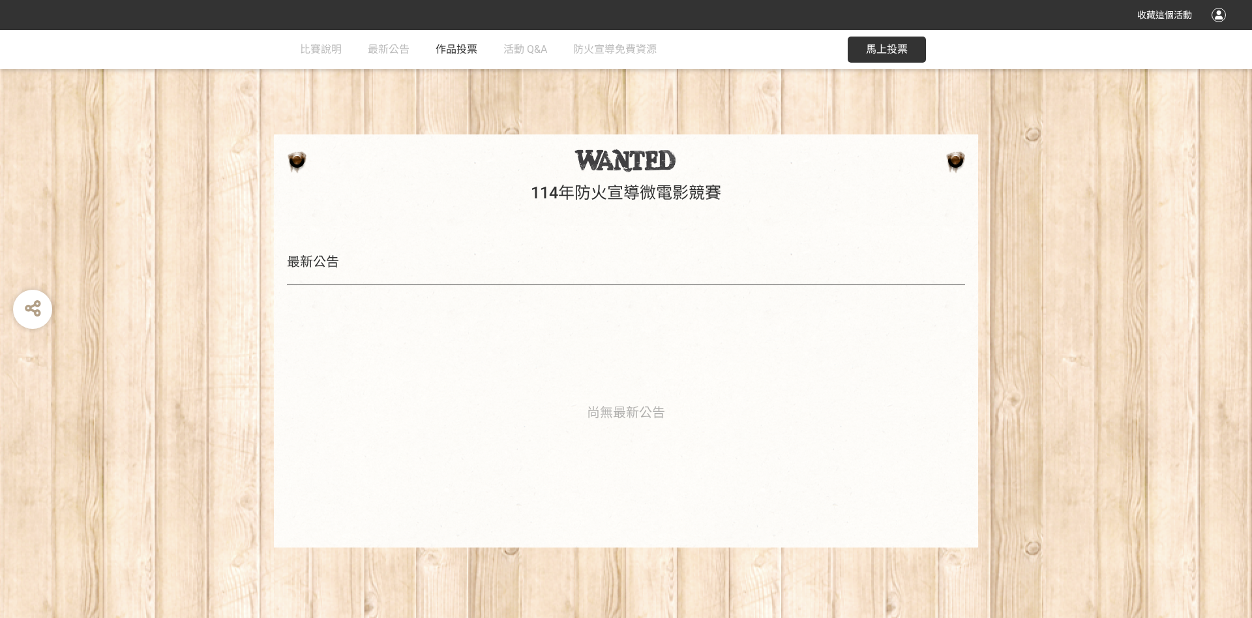
click at [457, 53] on span "作品投票" at bounding box center [457, 49] width 42 height 12
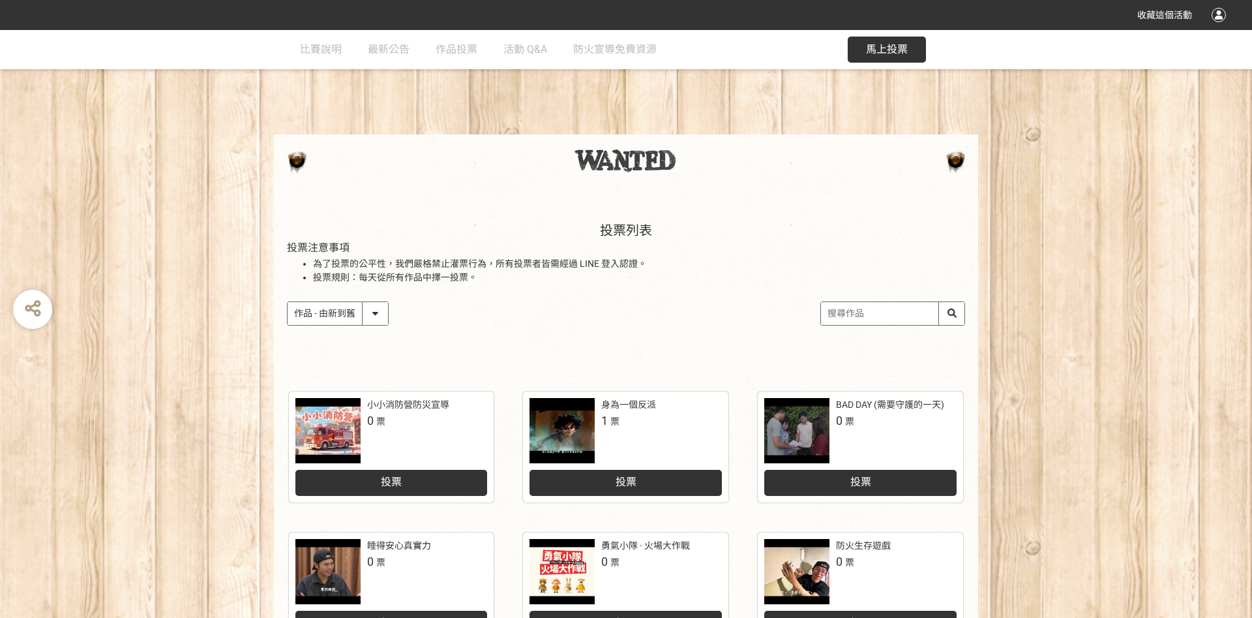
click at [288, 302] on select "作品 - 由新到舊 作品 - 由舊到新 票數 - 由多到少 票數 - 由少到多" at bounding box center [338, 313] width 100 height 23
select select "vote"
click option "票數 - 由多到少" at bounding box center [0, 0] width 0 height 0
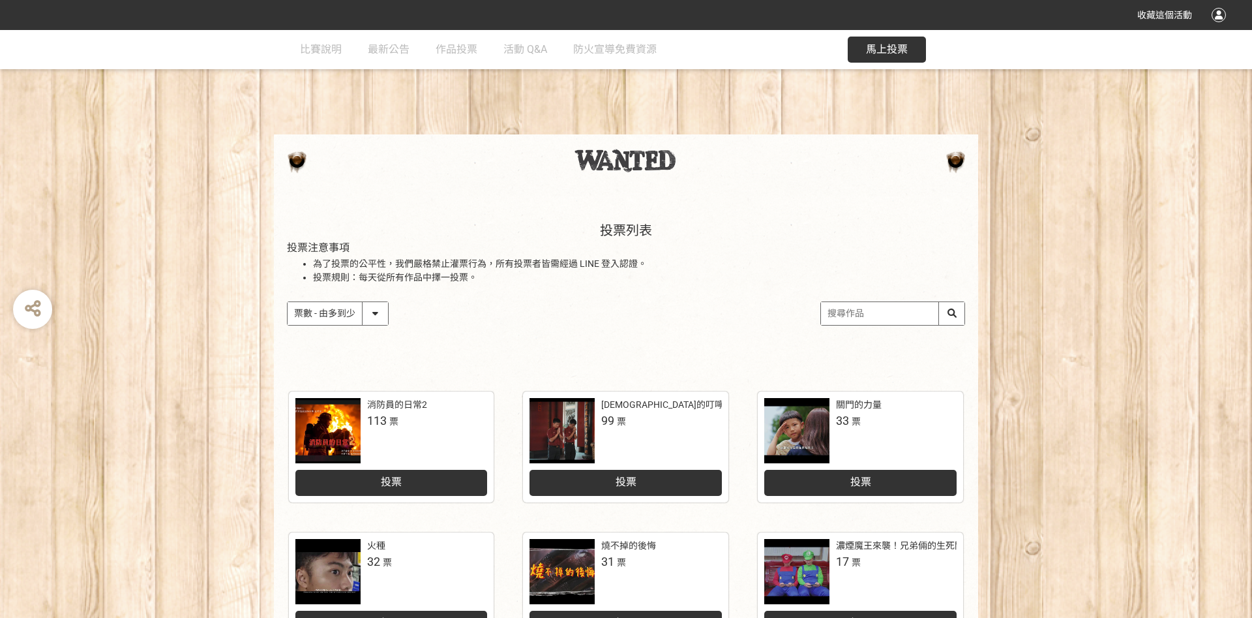
scroll to position [141, 0]
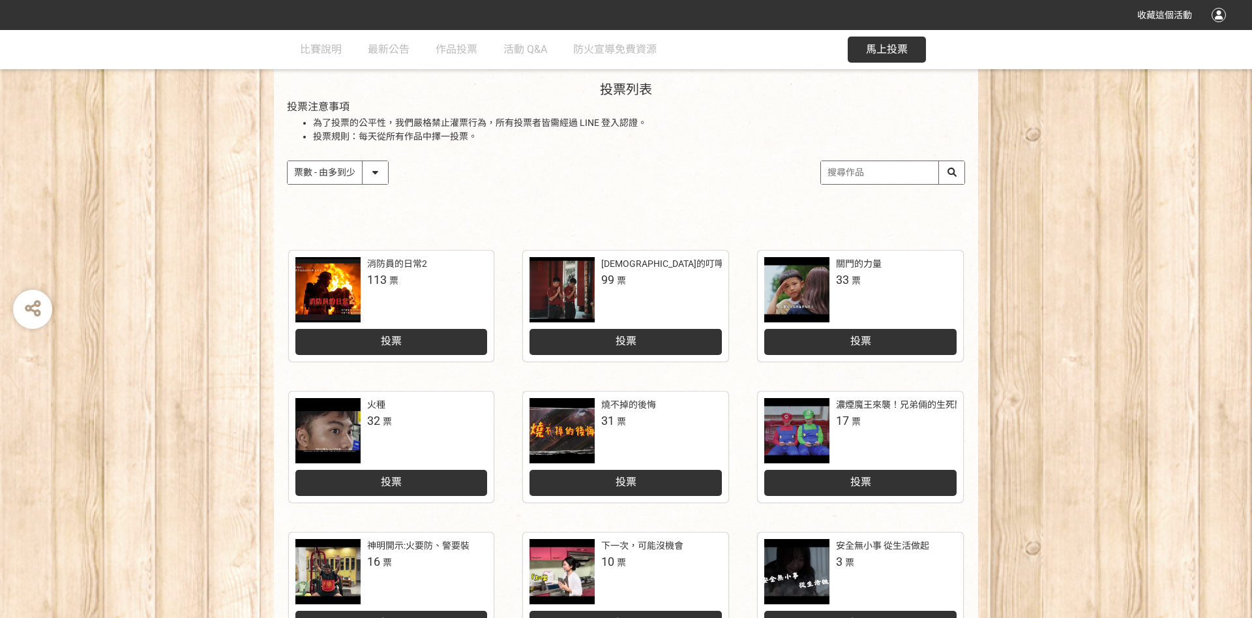
click at [329, 301] on div at bounding box center [328, 289] width 65 height 65
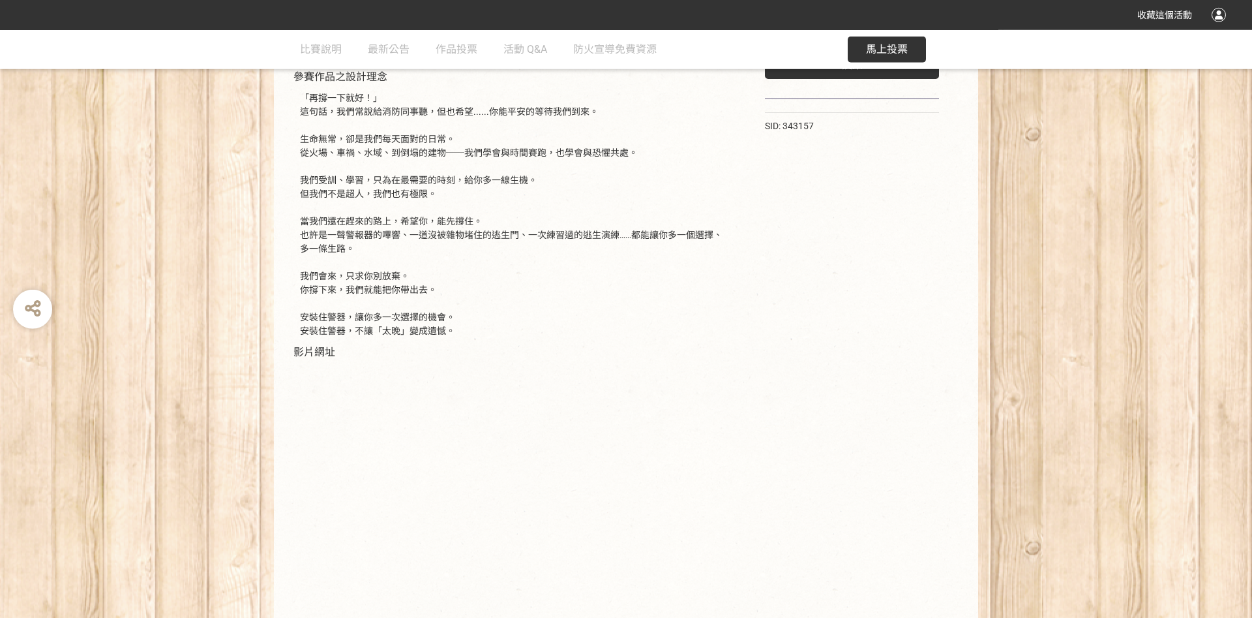
scroll to position [119, 0]
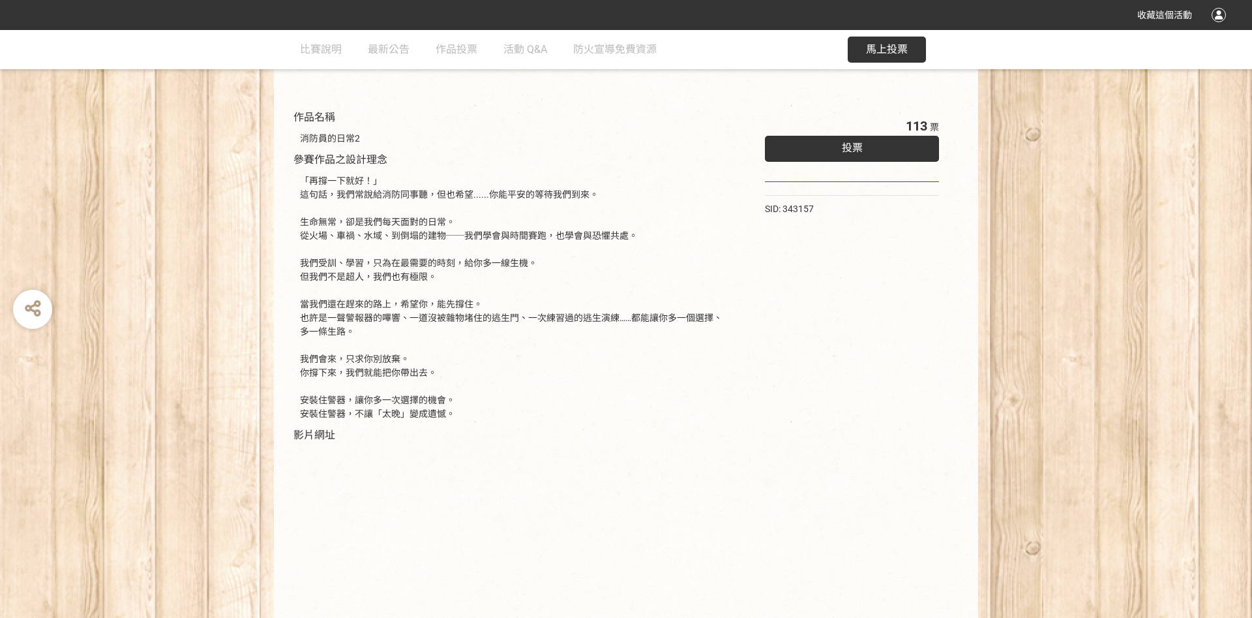
select select "vote"
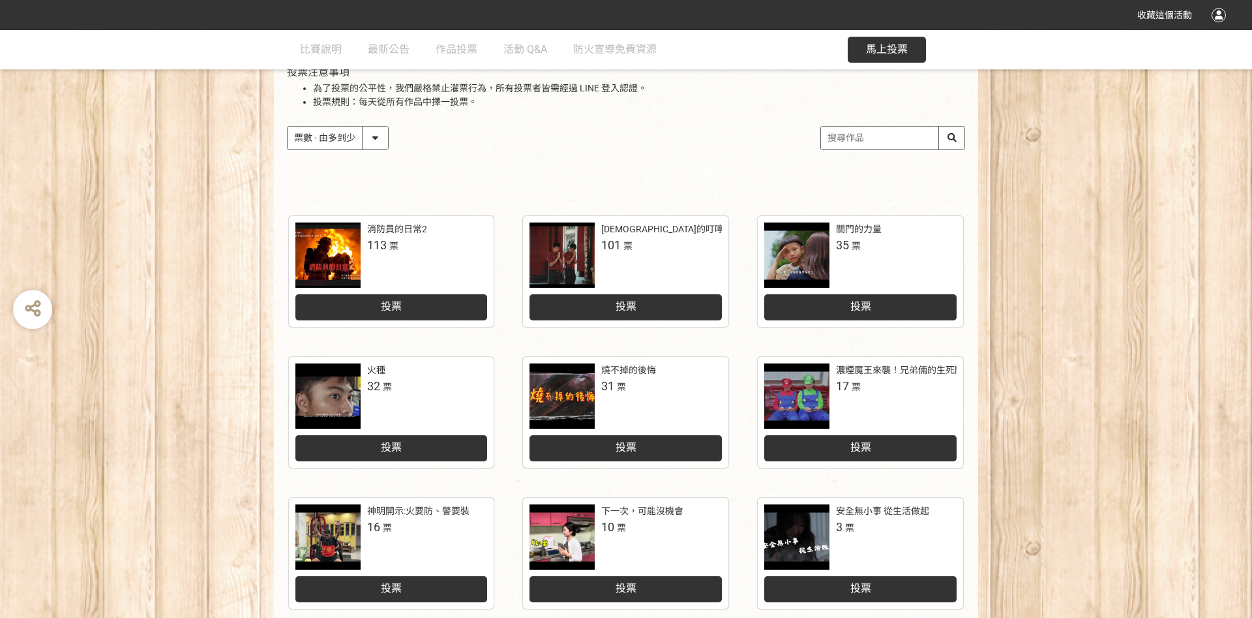
scroll to position [211, 0]
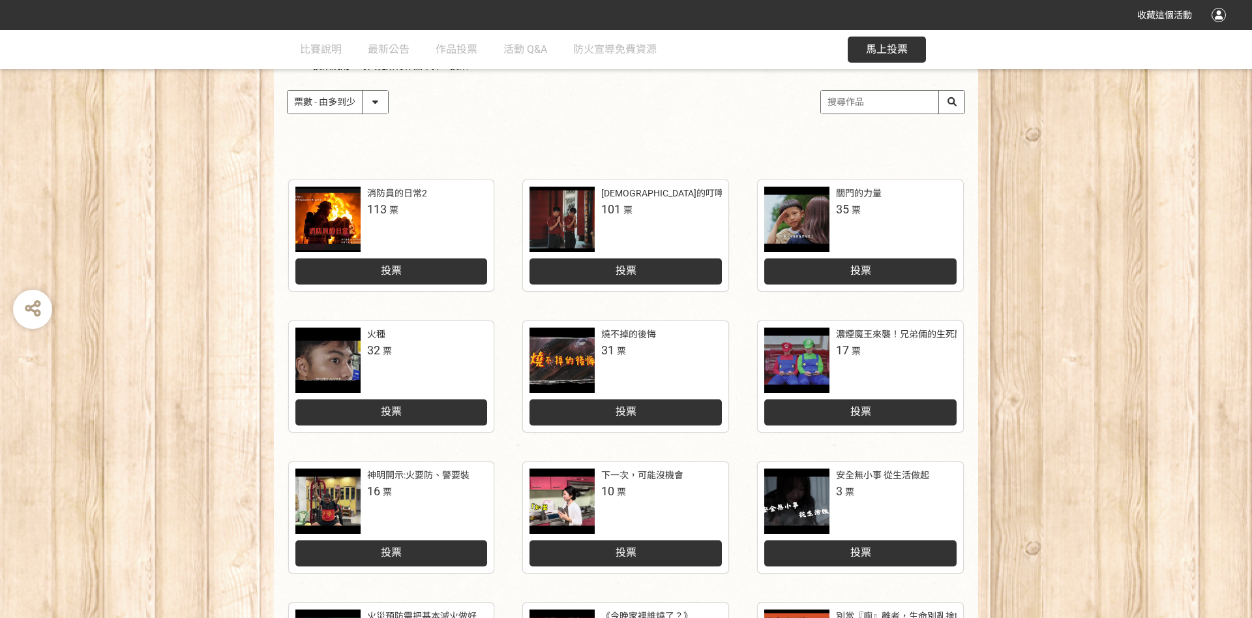
click at [793, 224] on div at bounding box center [797, 219] width 65 height 65
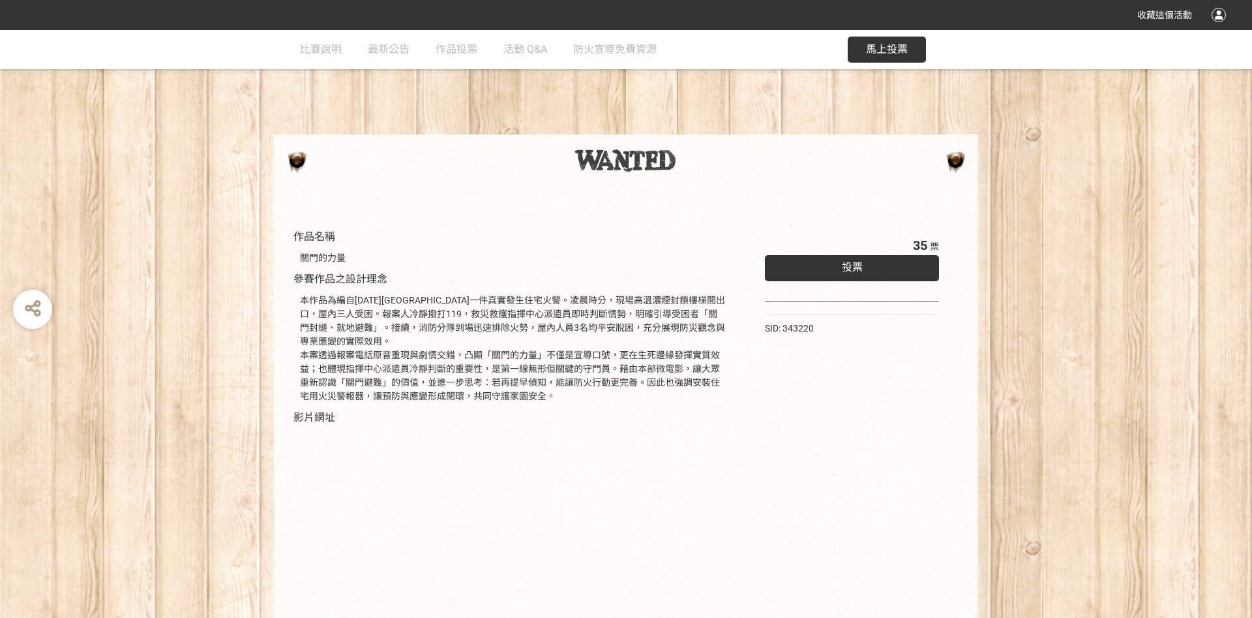
scroll to position [123, 0]
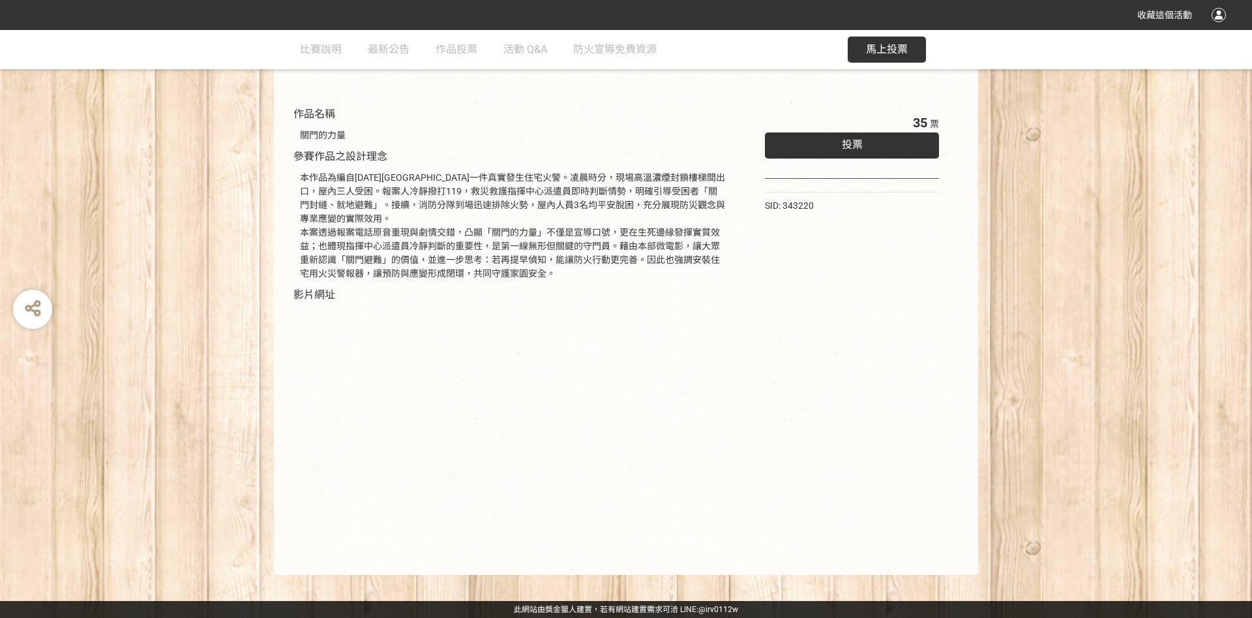
select select "vote"
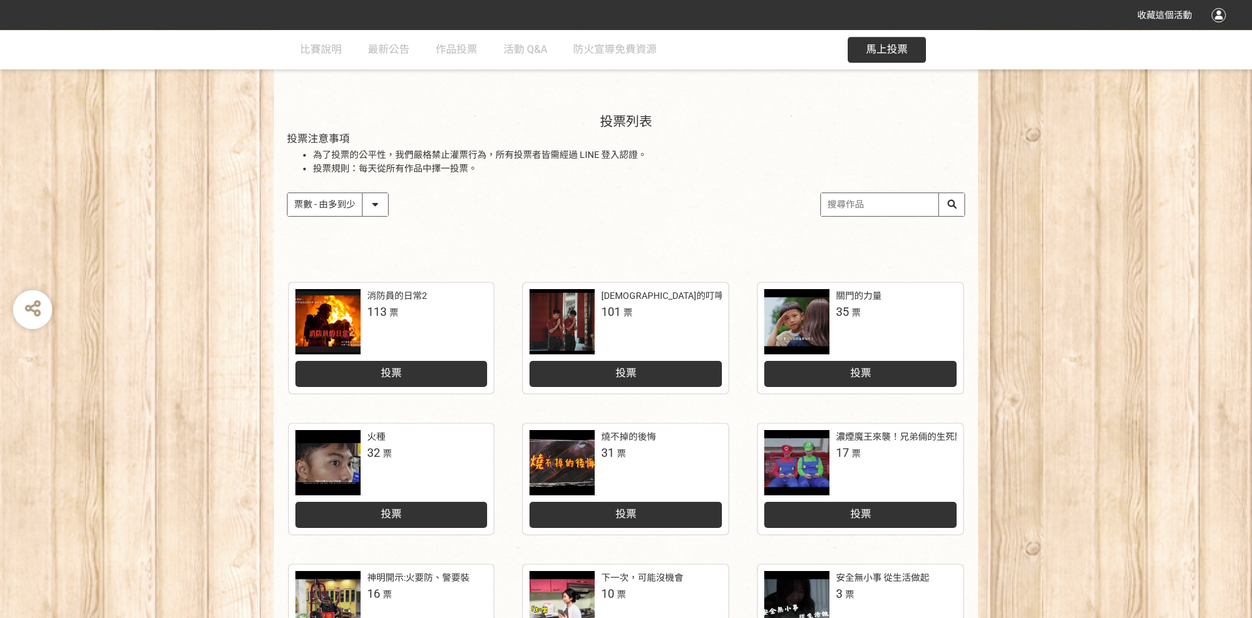
scroll to position [95, 0]
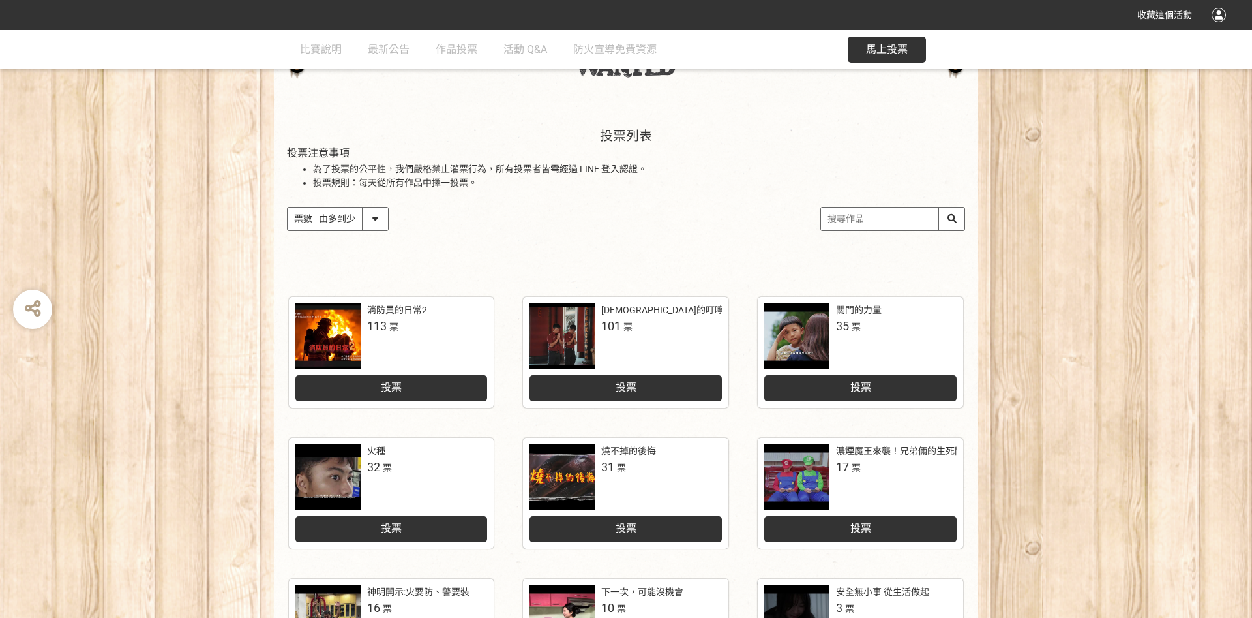
click at [288, 207] on select "作品 - 由新到舊 作品 - 由舊到新 票數 - 由多到少 票數 - 由少到多" at bounding box center [338, 218] width 100 height 23
click at [588, 228] on div "作品 - 由新到舊 作品 - 由舊到新 票數 - 由多到少 票數 - 由少到多" at bounding box center [626, 219] width 678 height 24
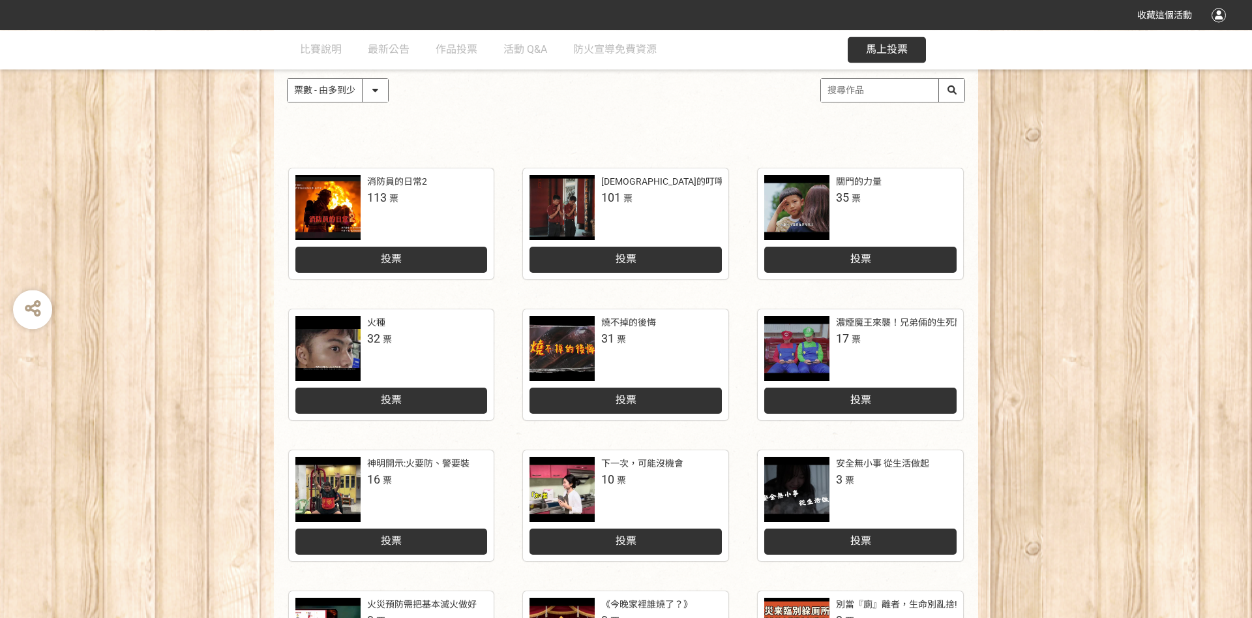
scroll to position [376, 0]
